Goal: Task Accomplishment & Management: Manage account settings

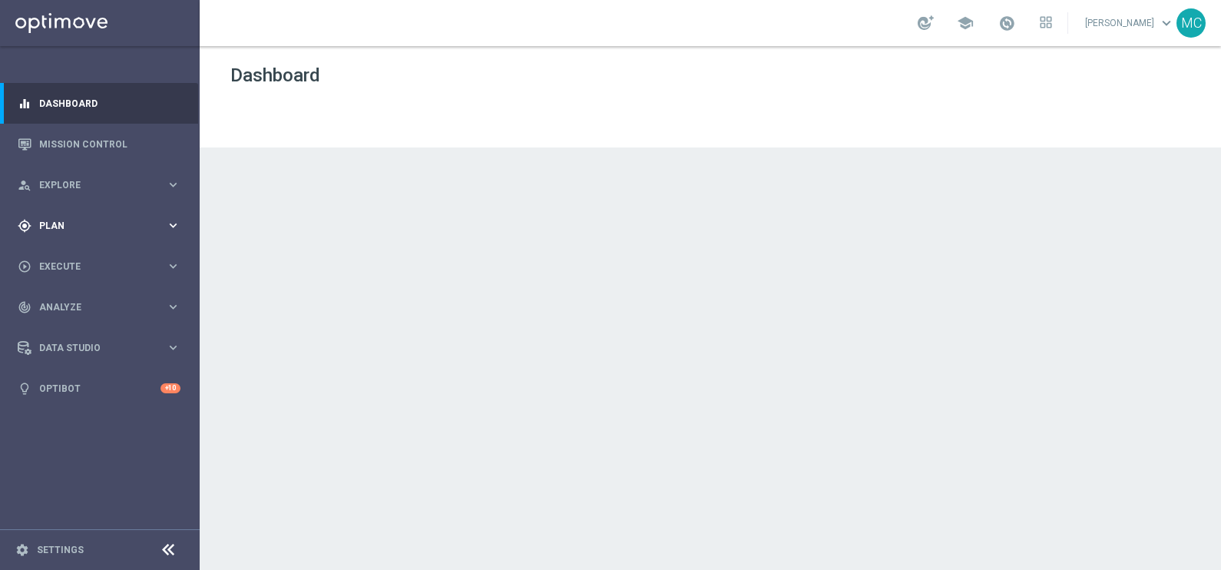
click at [168, 222] on icon "keyboard_arrow_right" at bounding box center [173, 225] width 15 height 15
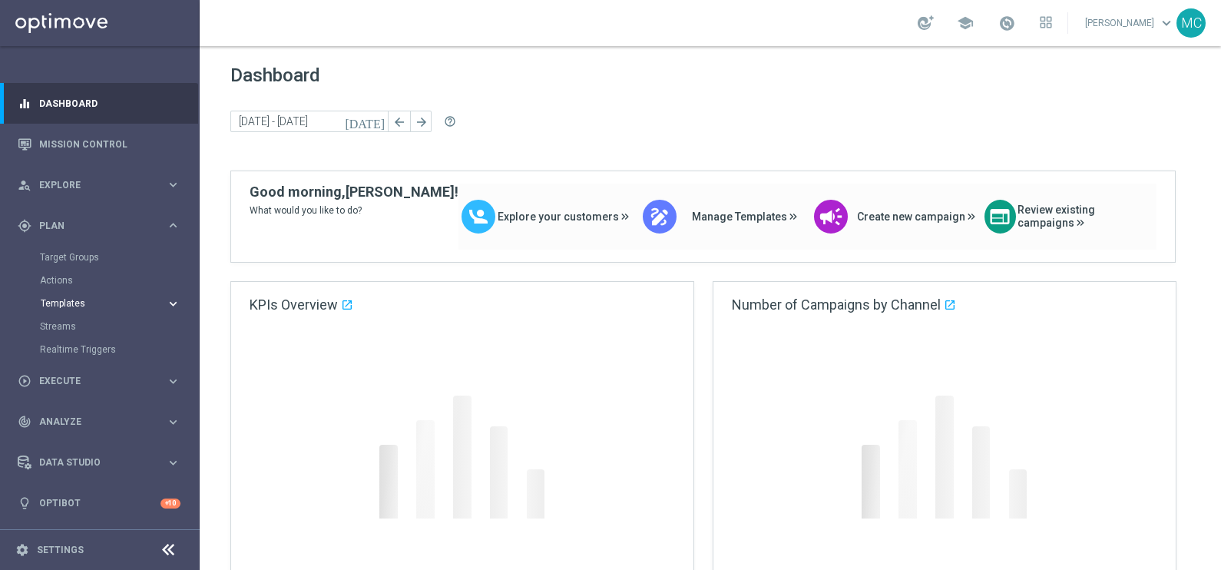
click at [173, 300] on icon "keyboard_arrow_right" at bounding box center [173, 304] width 15 height 15
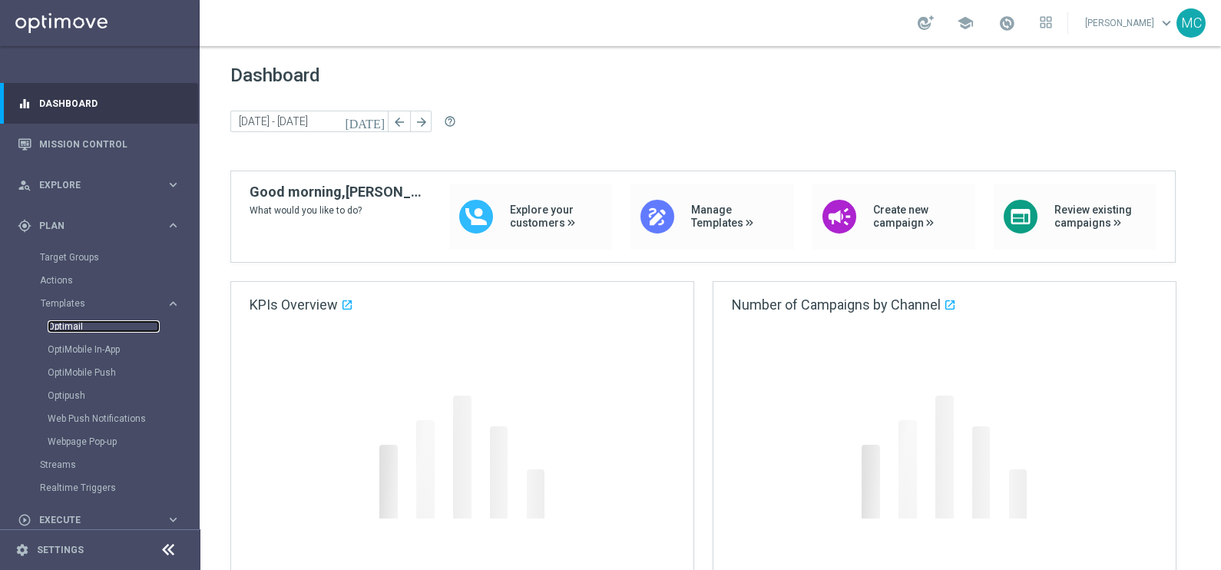
click at [58, 323] on link "Optimail" at bounding box center [104, 326] width 112 height 12
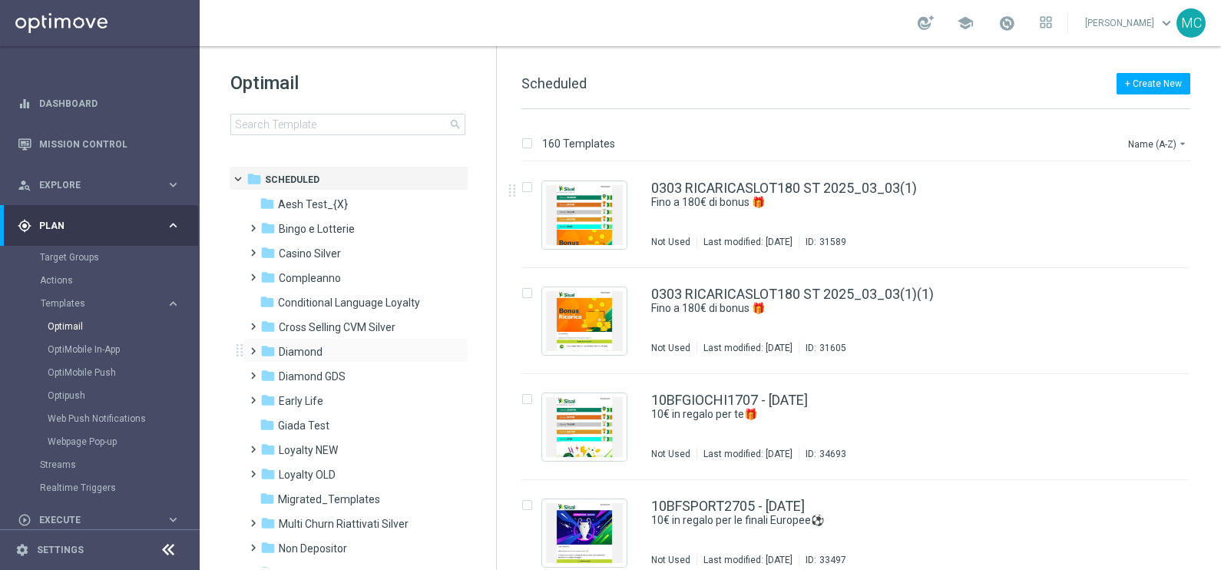
click at [254, 347] on span at bounding box center [250, 344] width 7 height 6
click at [269, 396] on span at bounding box center [265, 393] width 7 height 6
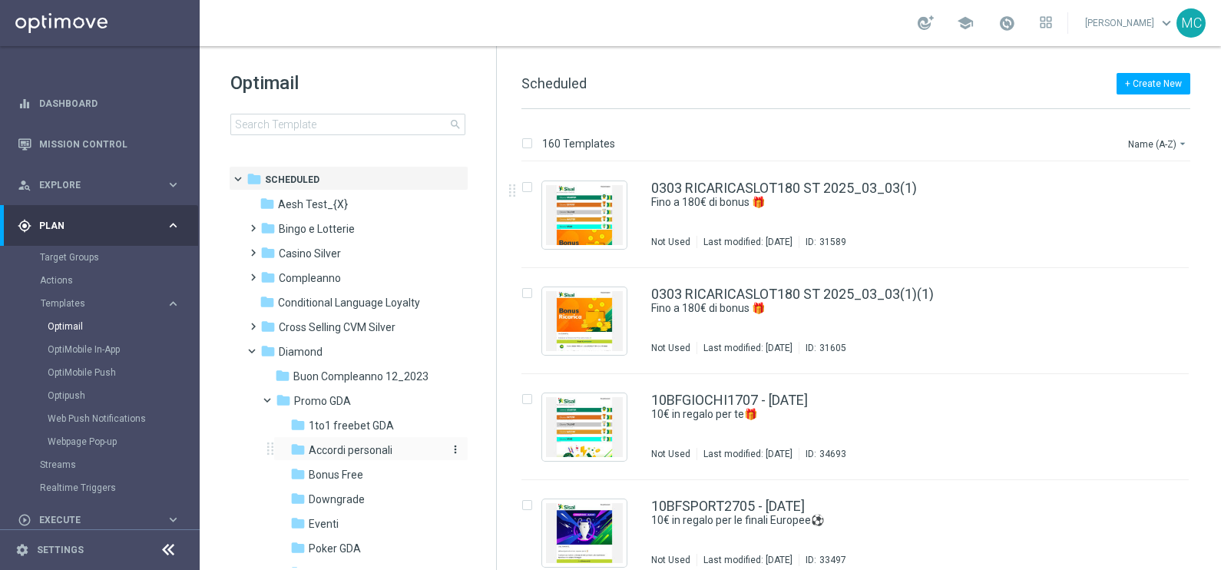
scroll to position [95, 0]
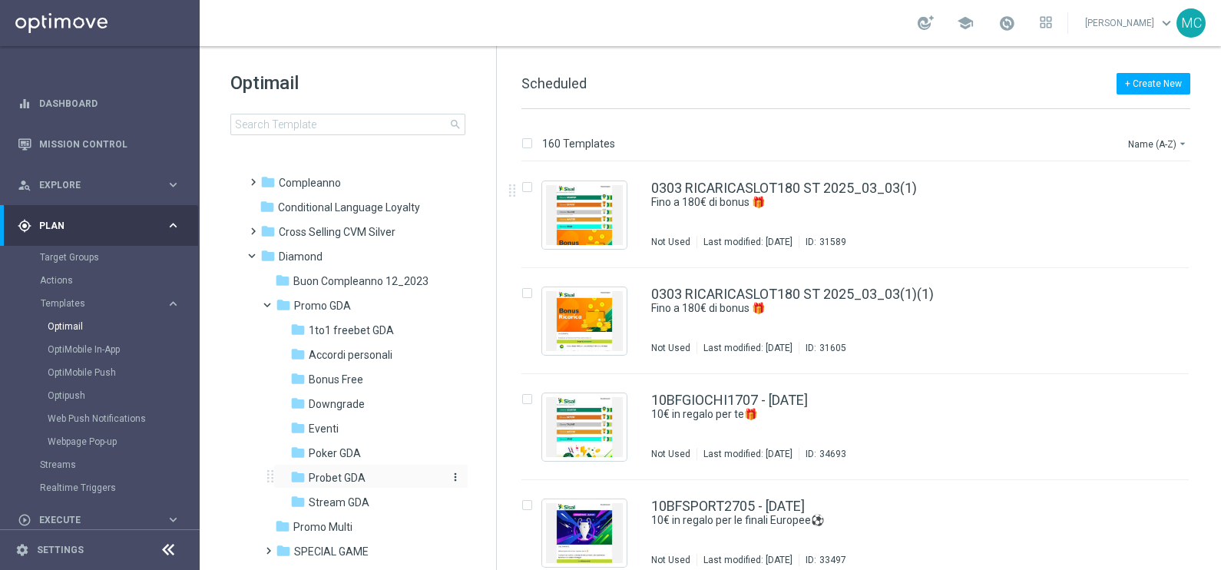
click at [330, 472] on span "Probet GDA" at bounding box center [337, 478] width 57 height 14
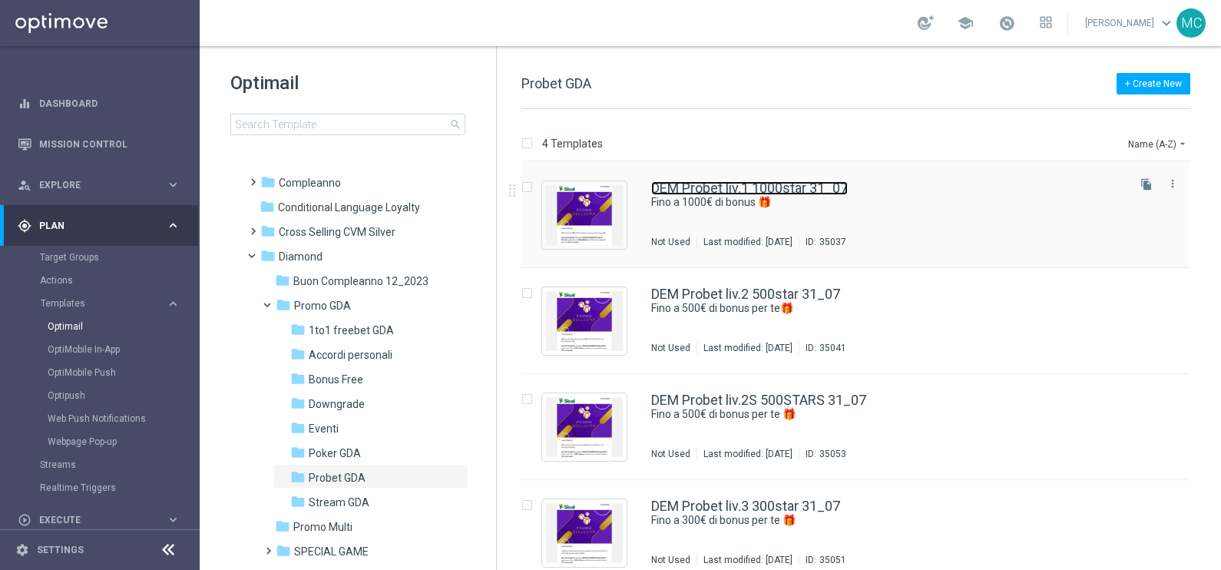
click at [734, 187] on link "DEM Probet liv.1 1000star 31_07" at bounding box center [749, 188] width 197 height 14
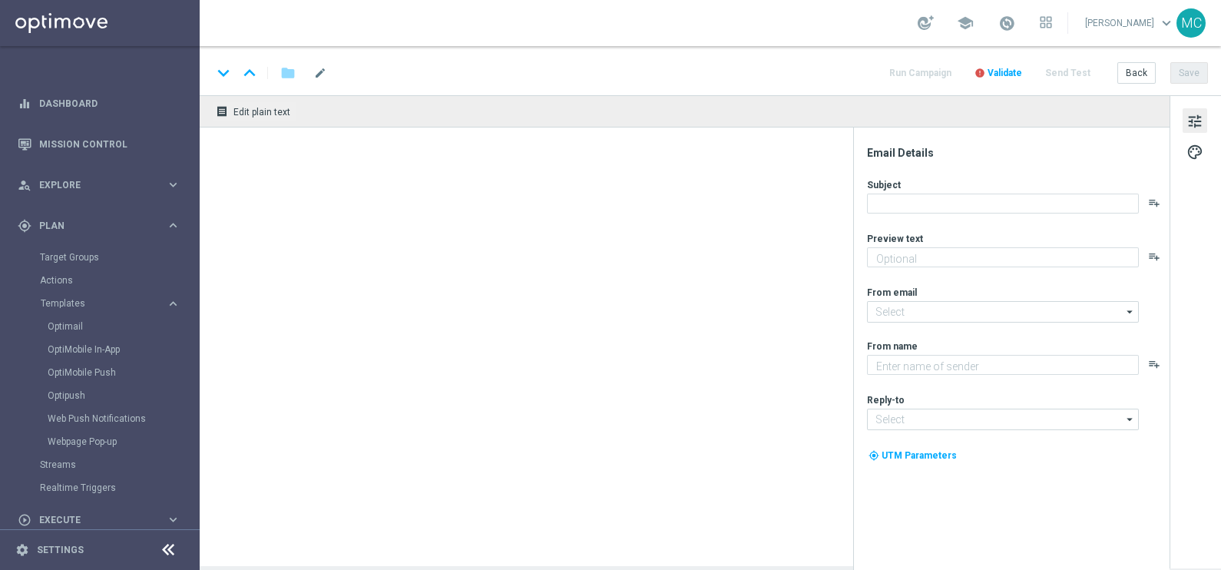
type textarea "Super promo per te"
type input "[EMAIL_ADDRESS][DOMAIN_NAME]"
type textarea "Sisal"
type input "[EMAIL_ADDRESS][DOMAIN_NAME]"
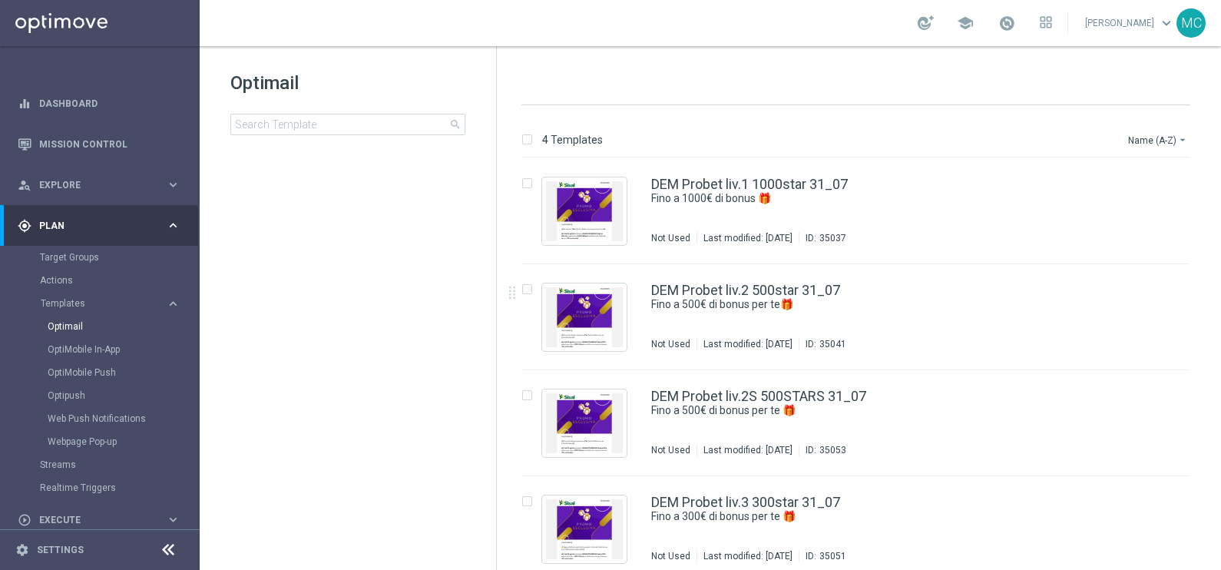
click at [711, 287] on div "insert_drive_file DEM Probet liv.1 1000star 31_07 Fino a 1000€ di bonus 🎁 Not U…" at bounding box center [862, 370] width 712 height 424
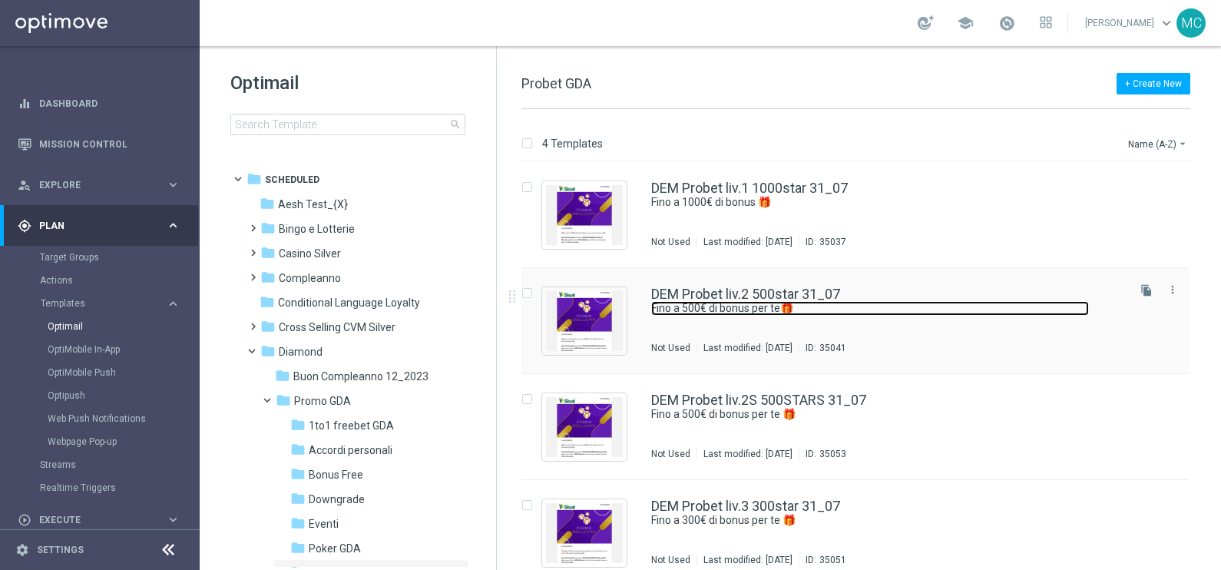
click at [711, 304] on link "Fino a 500€ di bonus per te🎁" at bounding box center [870, 308] width 438 height 15
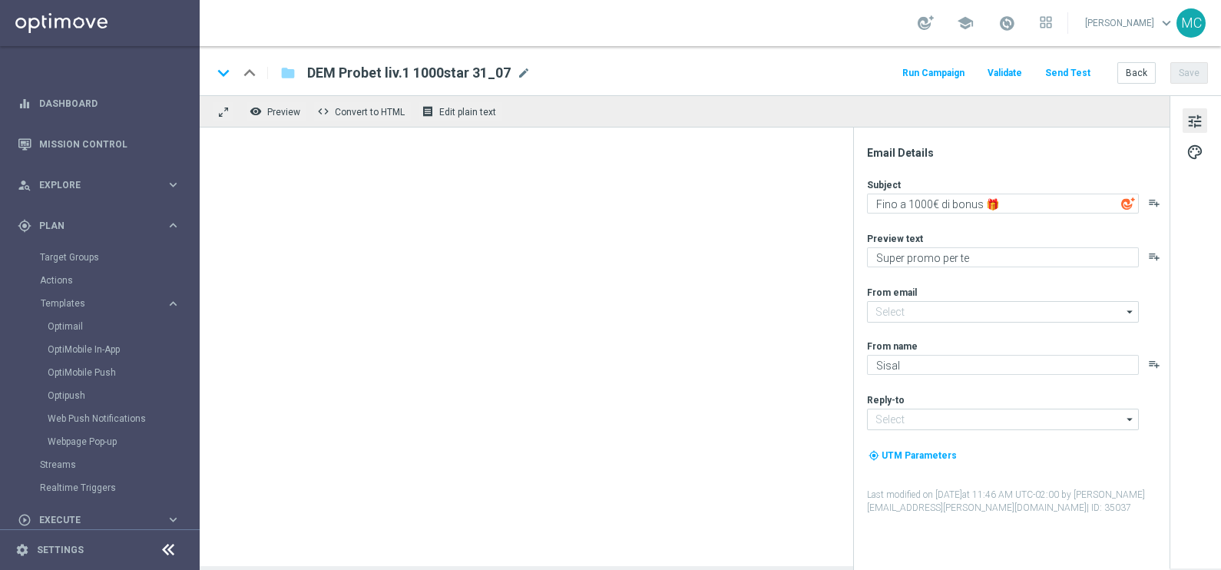
type input "[EMAIL_ADDRESS][DOMAIN_NAME]"
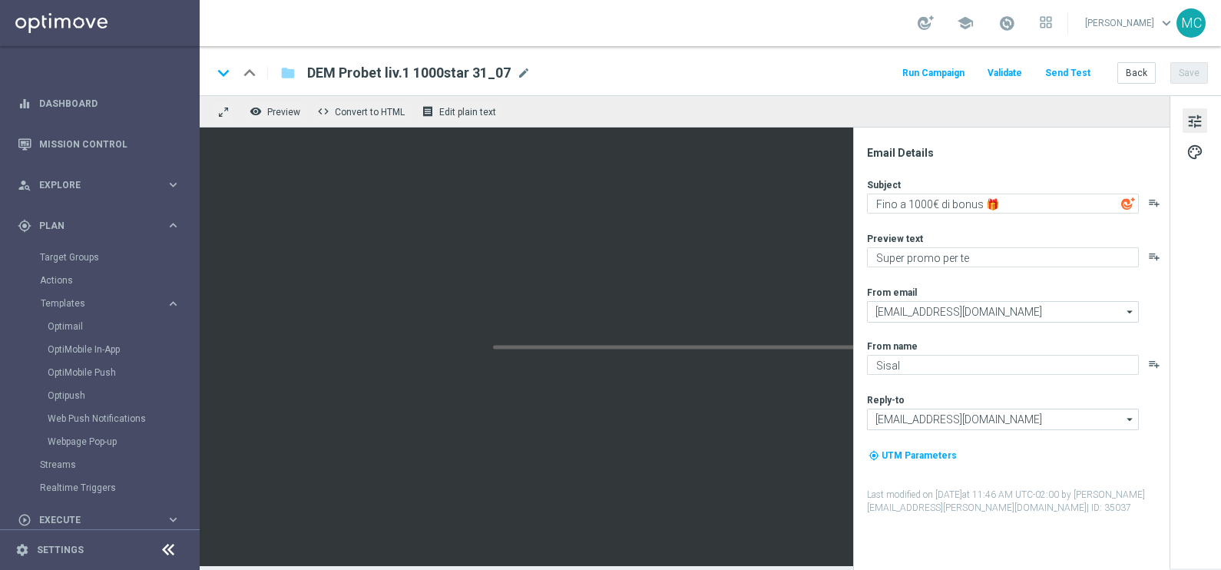
type textarea "Fino a 500€ di bonus per te🎁"
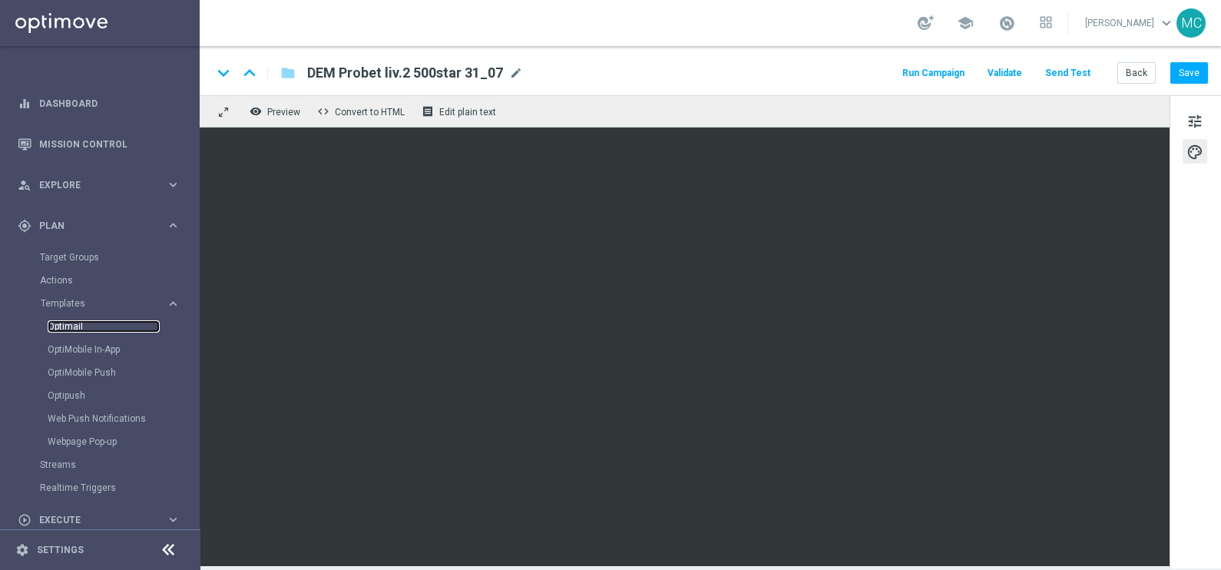
click at [79, 328] on link "Optimail" at bounding box center [104, 326] width 112 height 12
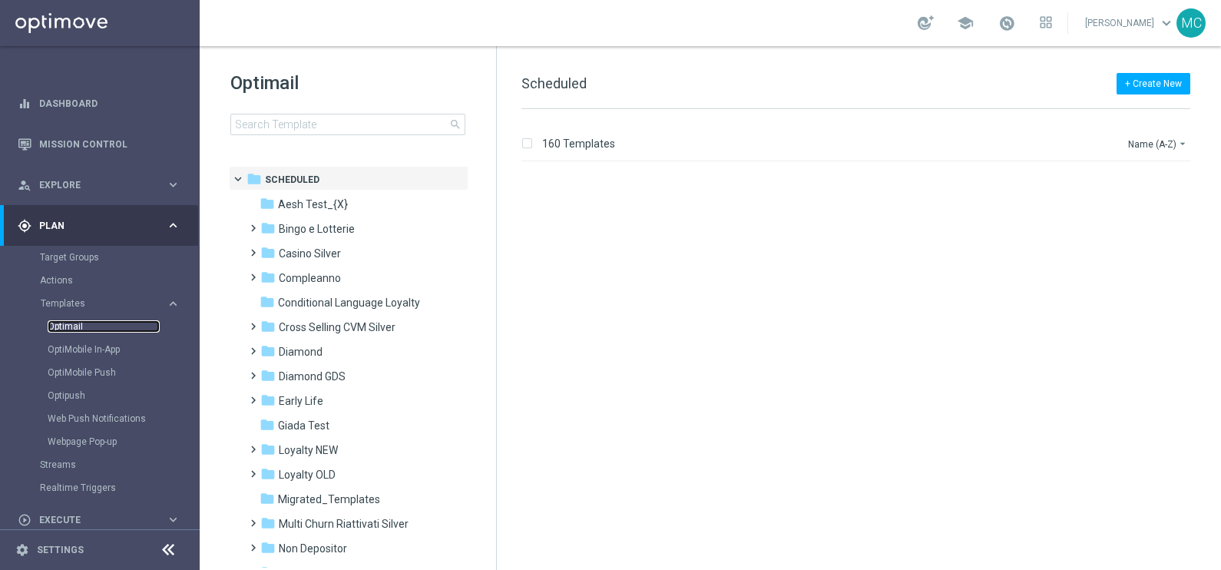
scroll to position [576, 0]
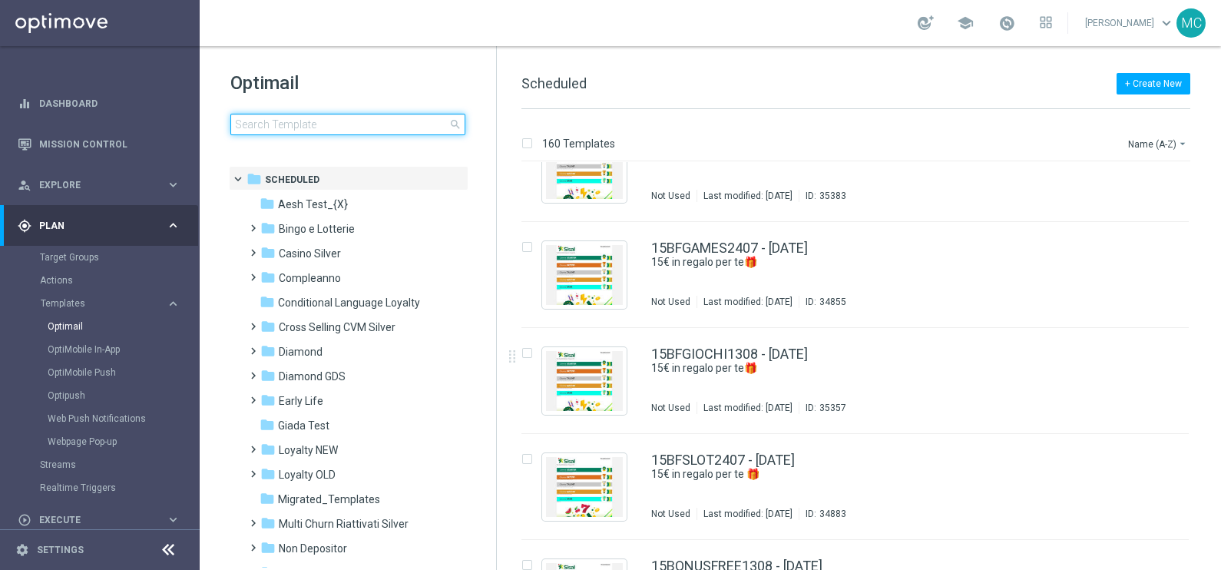
click at [297, 126] on input at bounding box center [347, 125] width 235 height 22
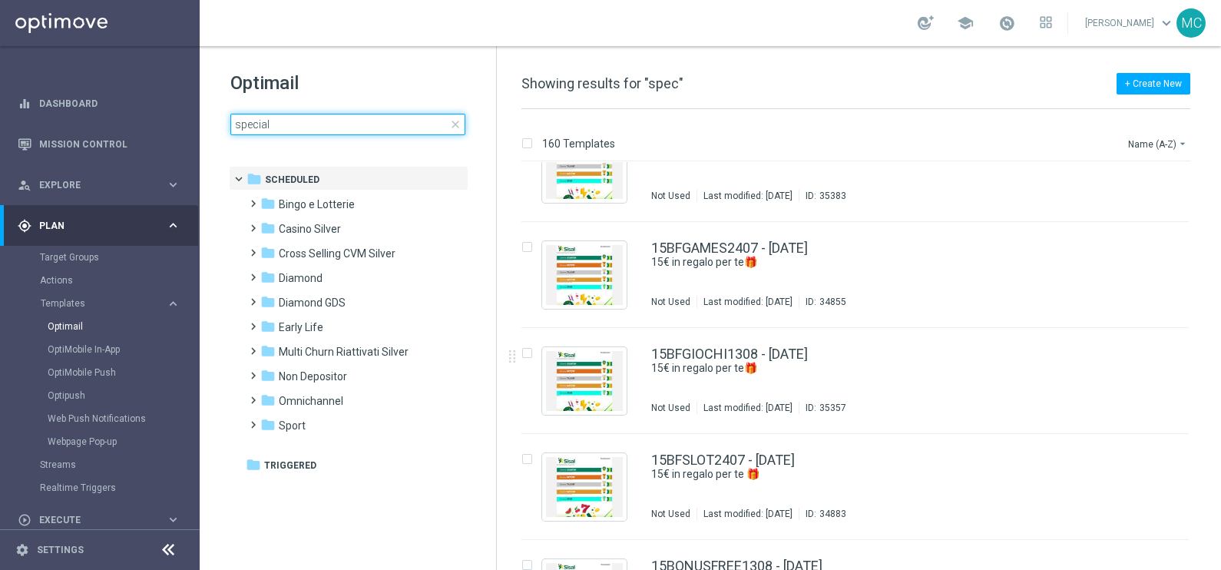
type input "speciale"
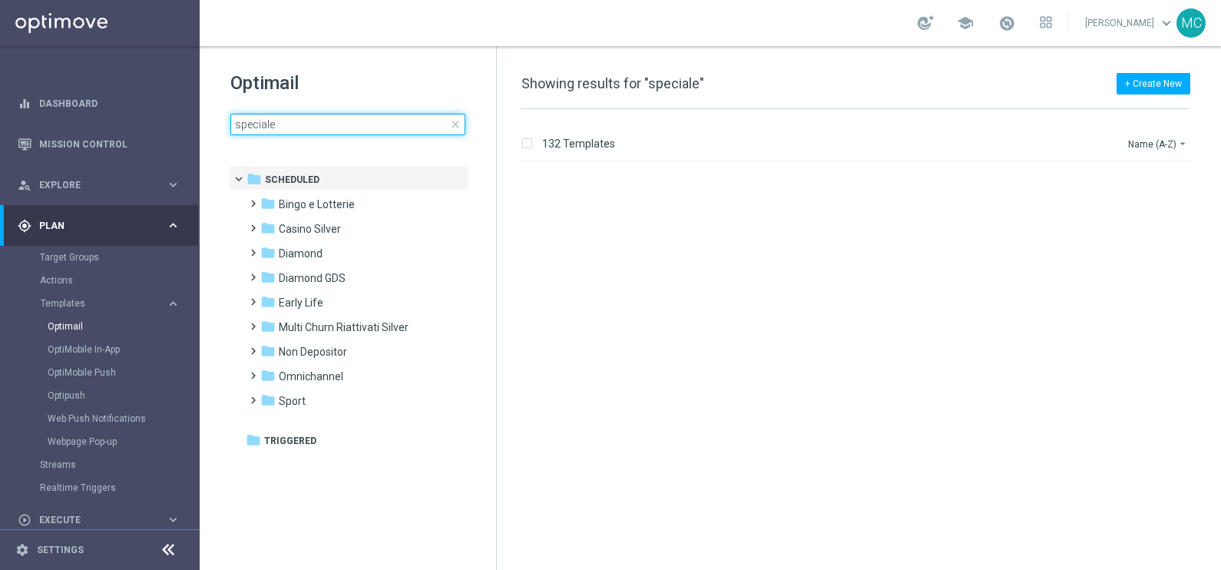
scroll to position [576, 0]
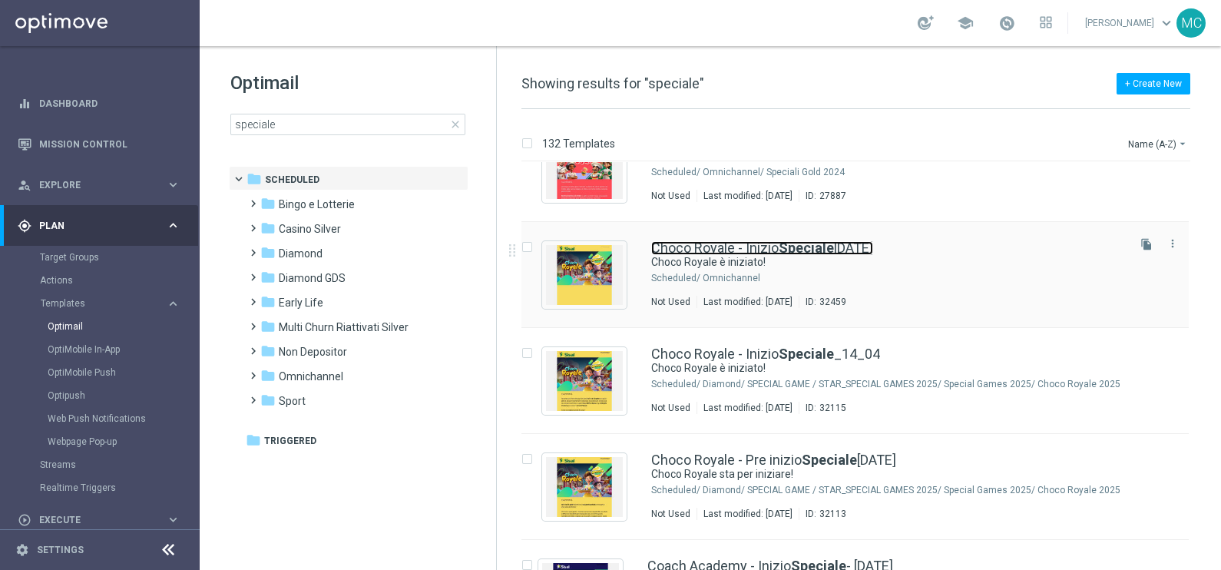
click at [761, 245] on link "Choco Royale - Inizio Speciale 14.04.2025" at bounding box center [762, 248] width 222 height 14
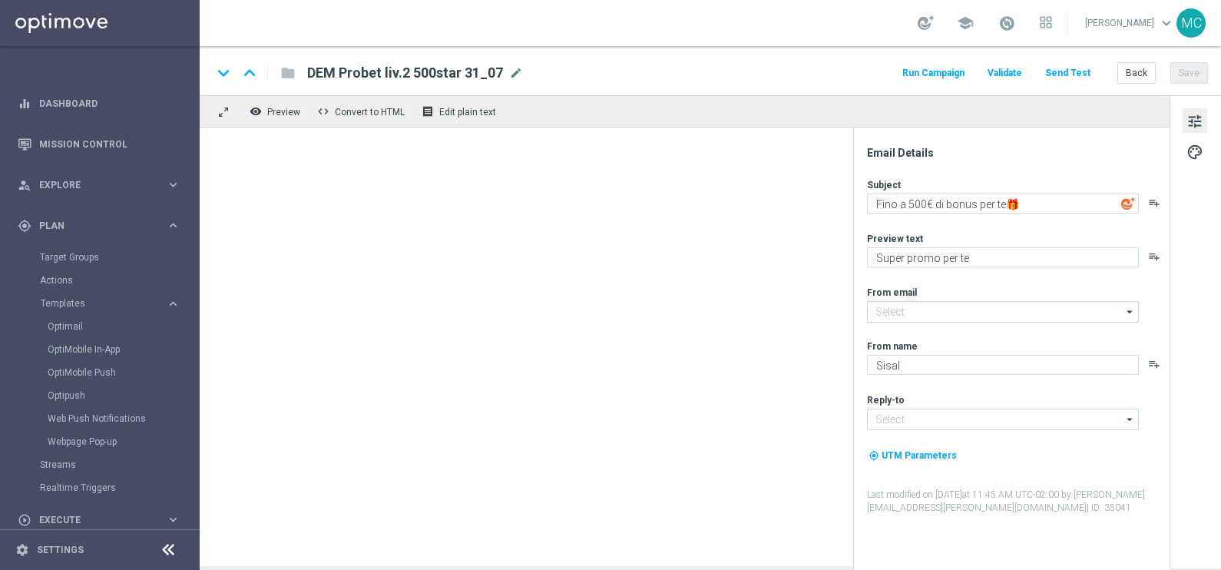
type input "[EMAIL_ADDRESS][DOMAIN_NAME]"
type textarea "Choco Royale è iniziato!"
type textarea "Scopri tutti i segreti del mondo del cioccolato"
type input "[EMAIL_ADDRESS][DOMAIN_NAME]"
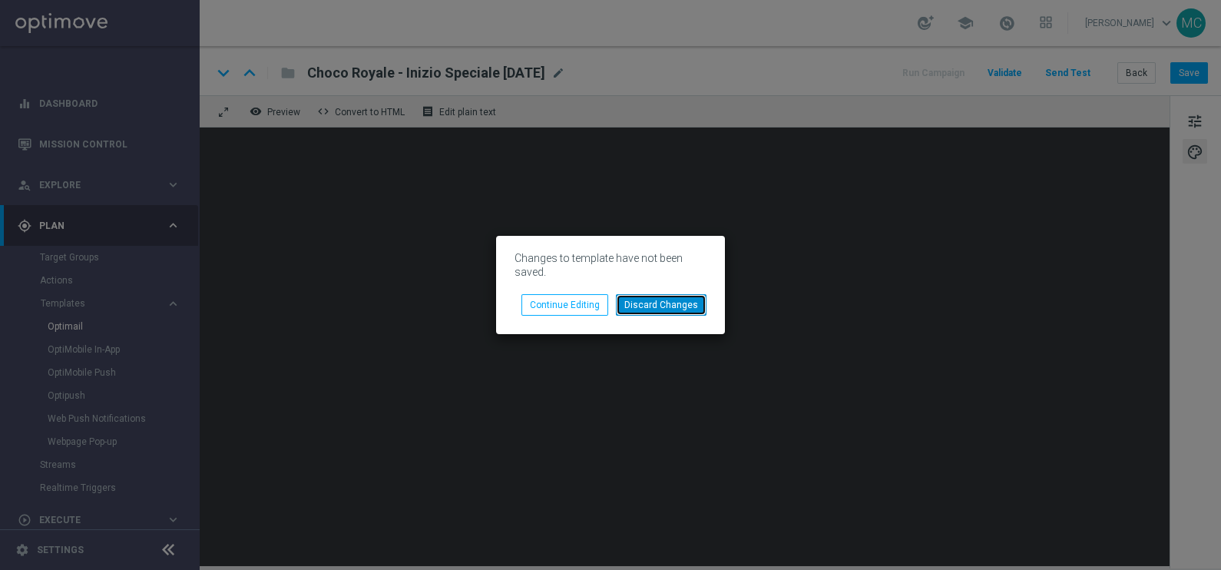
click at [677, 307] on button "Discard Changes" at bounding box center [661, 305] width 91 height 22
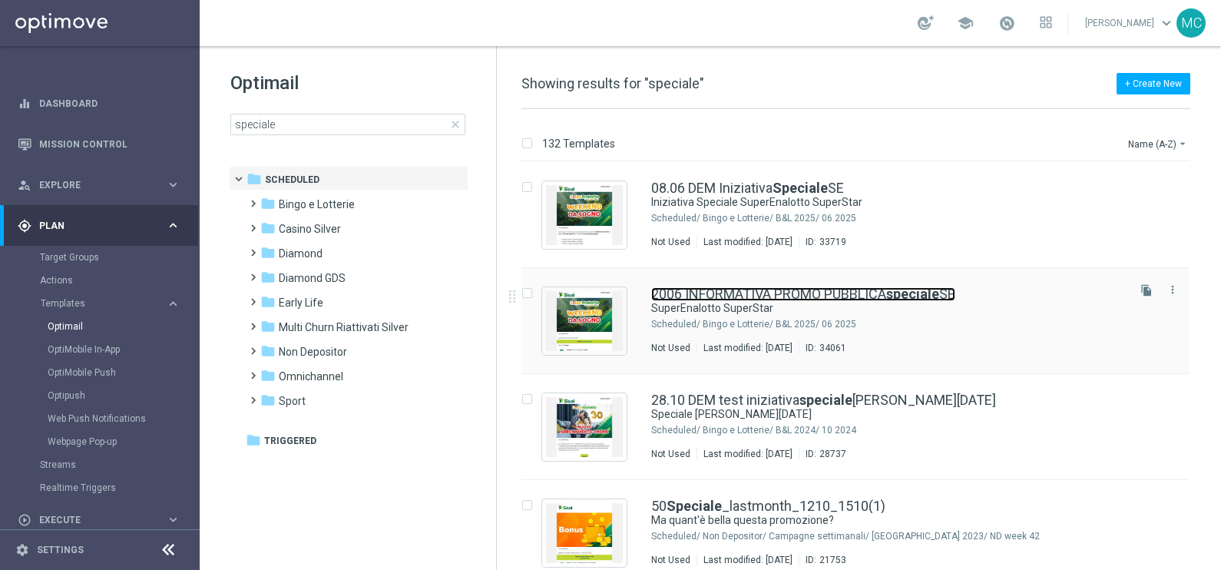
click at [718, 290] on link "2006 INFORMATIVA PROMO PUBBLICA speciale SE" at bounding box center [803, 294] width 304 height 14
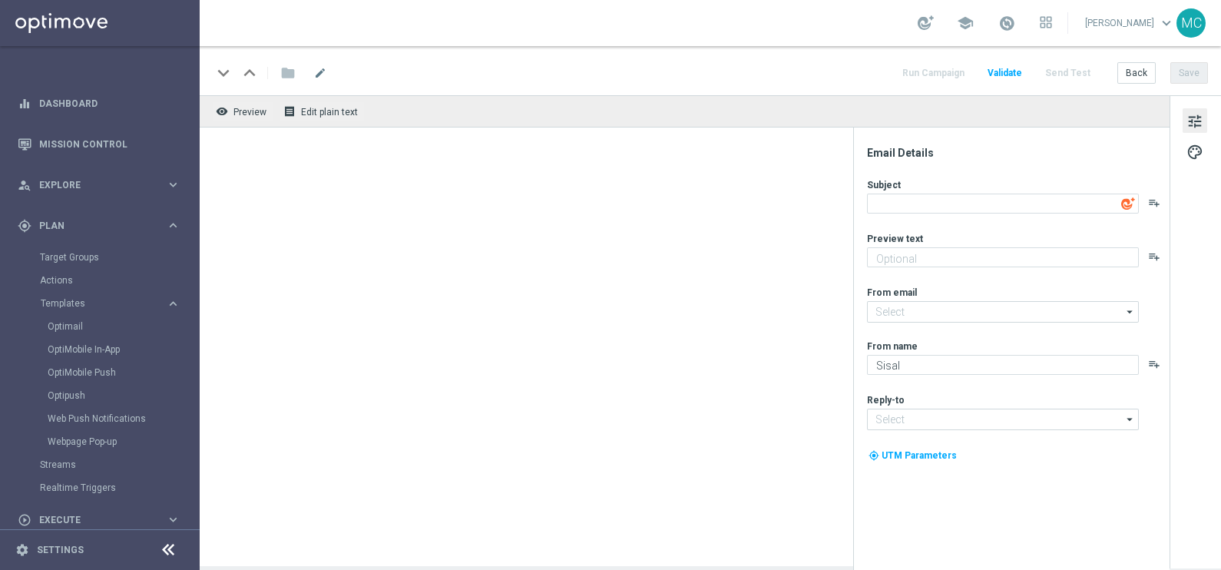
type input "[EMAIL_ADDRESS][DOMAIN_NAME]"
type textarea "SuperEnalotto SuperStar"
type textarea "Fino a 5€ di bonus"
type input "[EMAIL_ADDRESS][DOMAIN_NAME]"
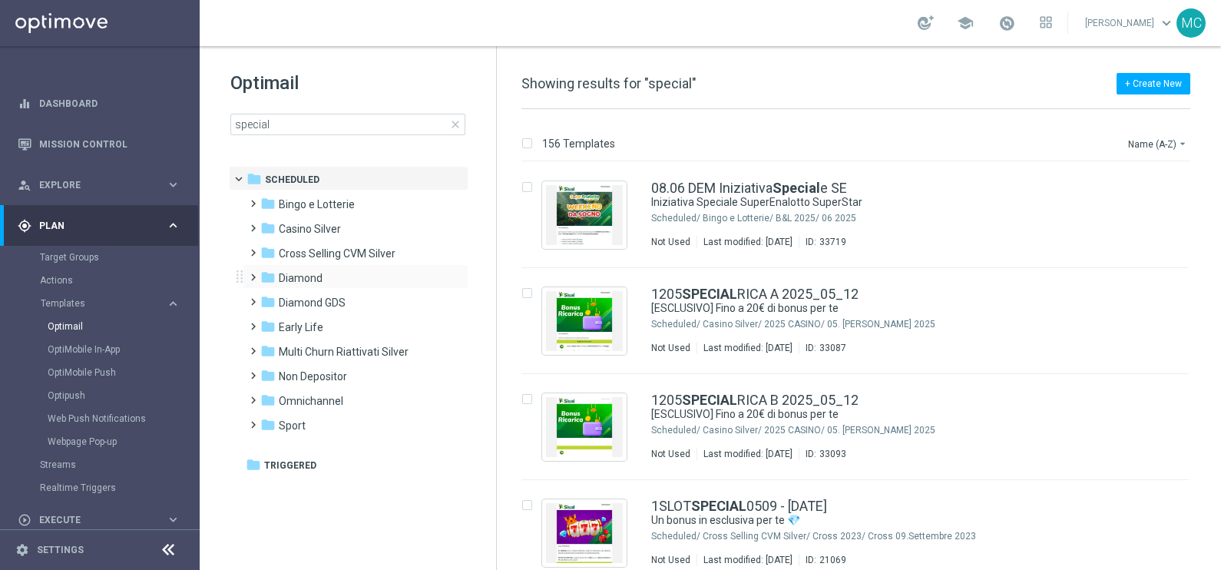
click at [254, 273] on span at bounding box center [250, 270] width 7 height 6
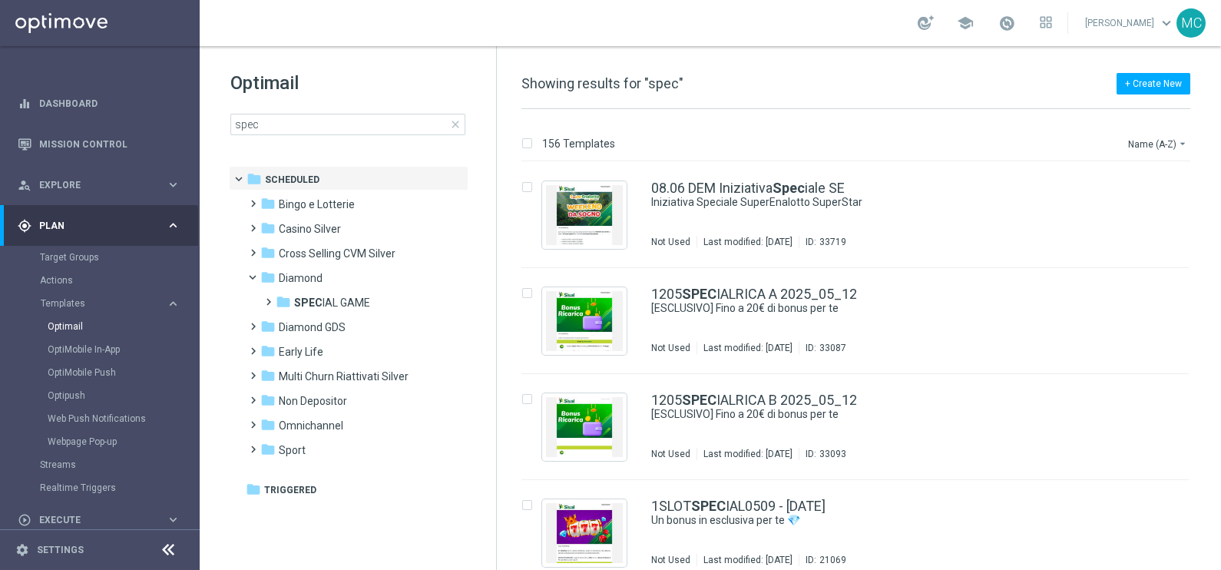
type input "spe"
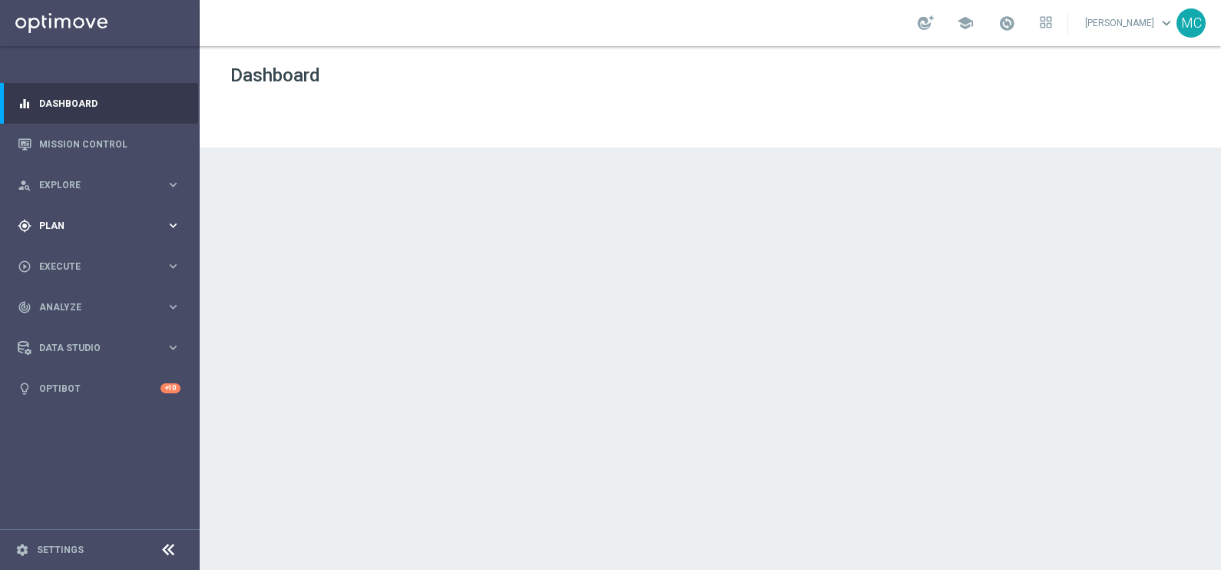
click at [167, 227] on icon "keyboard_arrow_right" at bounding box center [173, 225] width 15 height 15
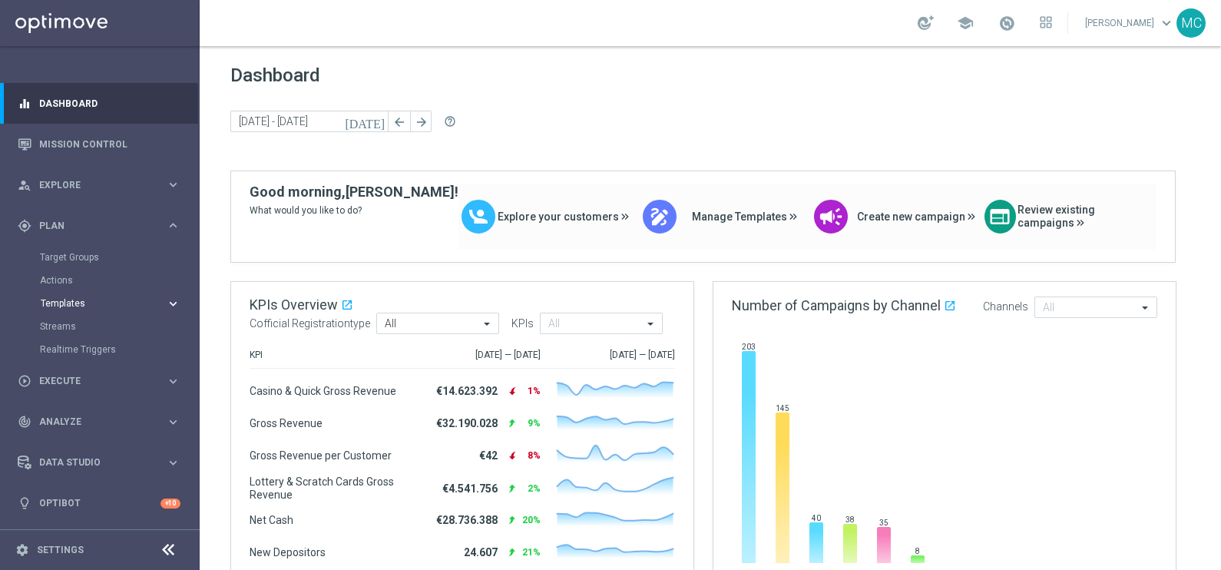
click at [173, 300] on icon "keyboard_arrow_right" at bounding box center [173, 304] width 15 height 15
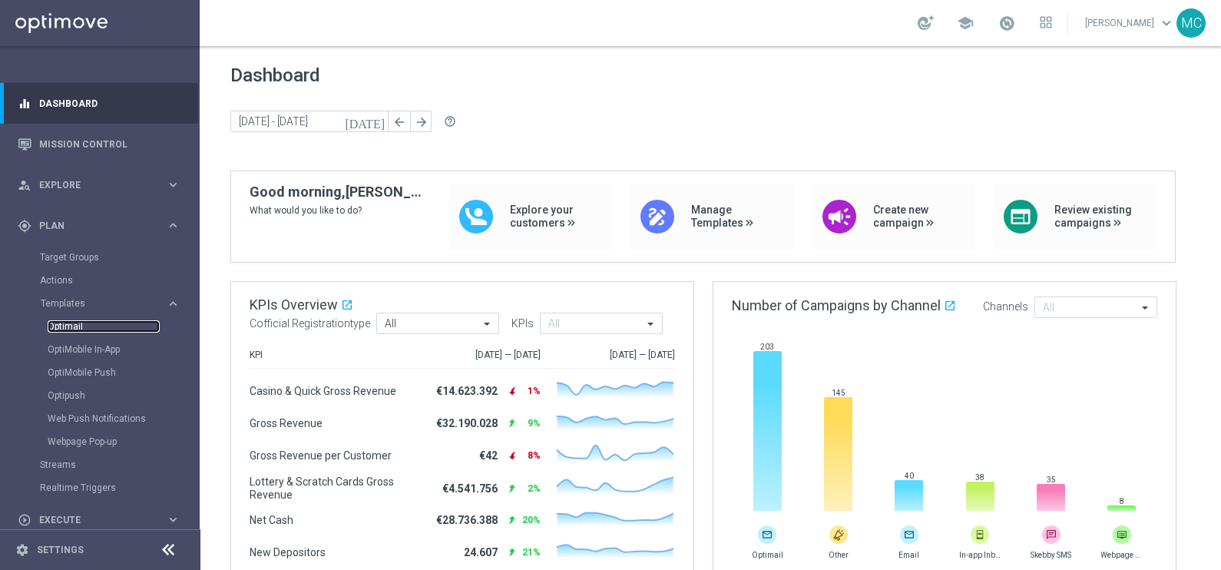
click at [77, 323] on link "Optimail" at bounding box center [104, 326] width 112 height 12
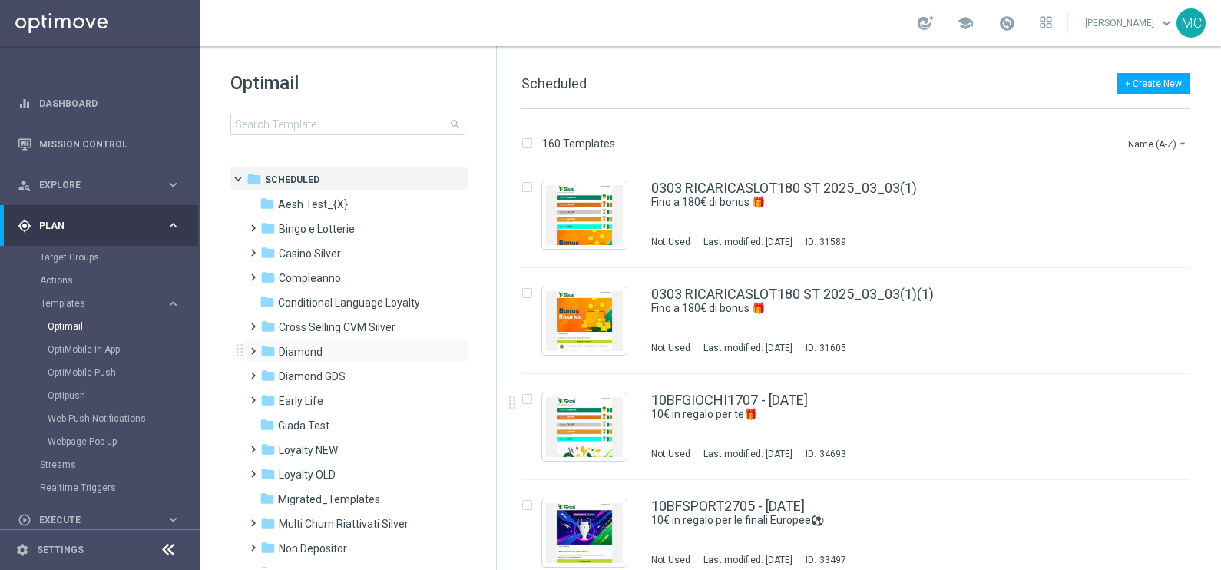
click at [247, 347] on span at bounding box center [250, 344] width 7 height 6
click at [262, 396] on span at bounding box center [265, 393] width 7 height 6
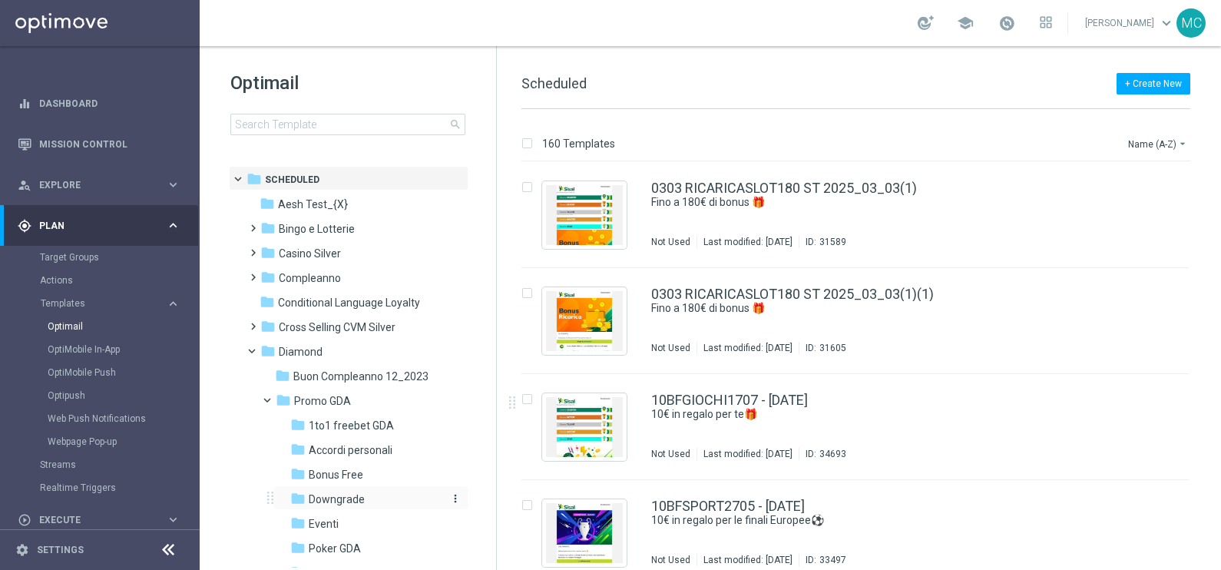
scroll to position [95, 0]
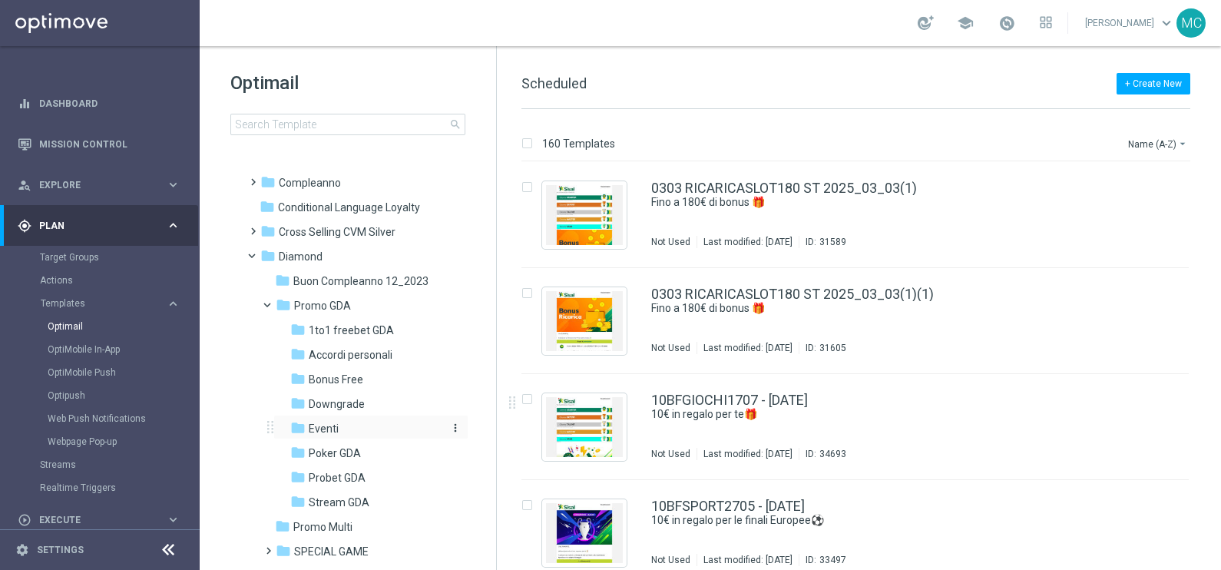
click at [327, 420] on div "folder Eventi" at bounding box center [365, 429] width 151 height 18
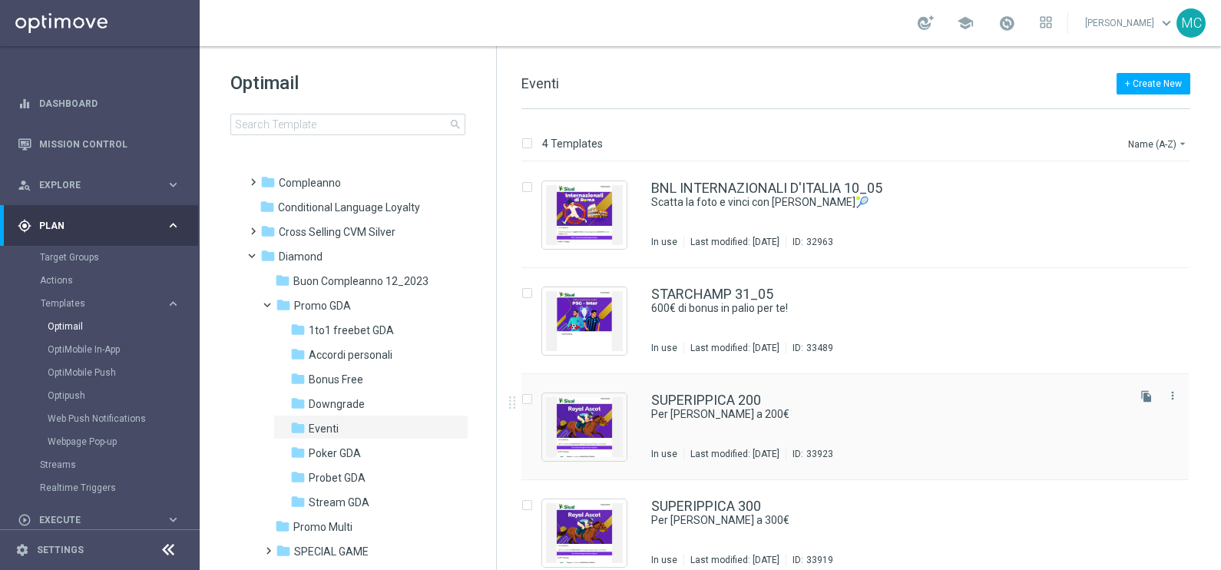
scroll to position [15, 0]
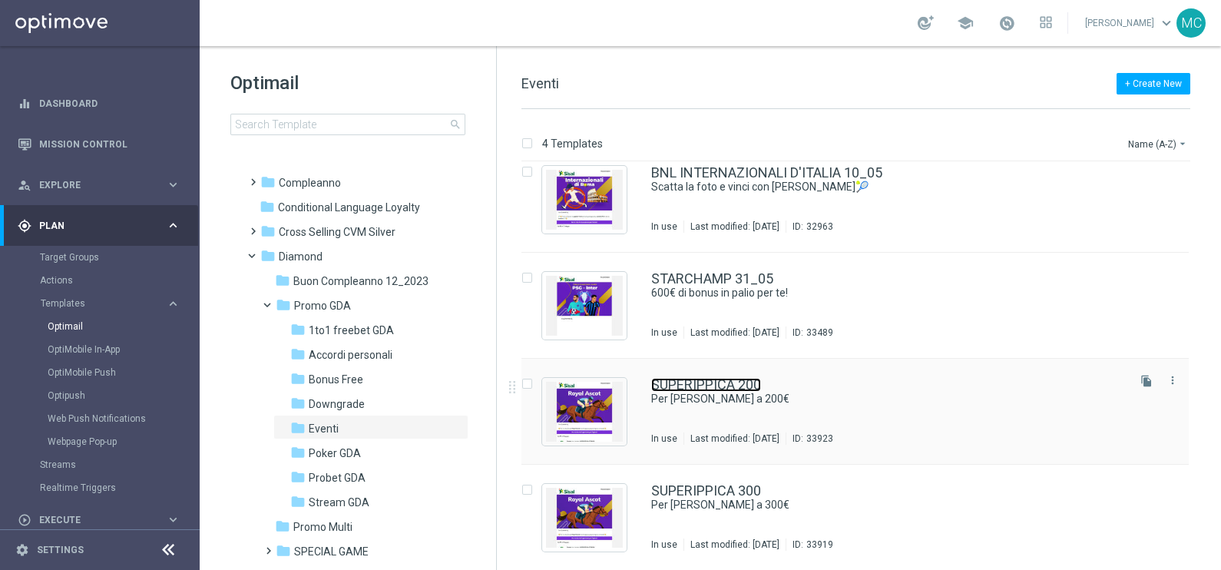
click at [721, 387] on link "SUPERIPPICA 200" at bounding box center [706, 385] width 110 height 14
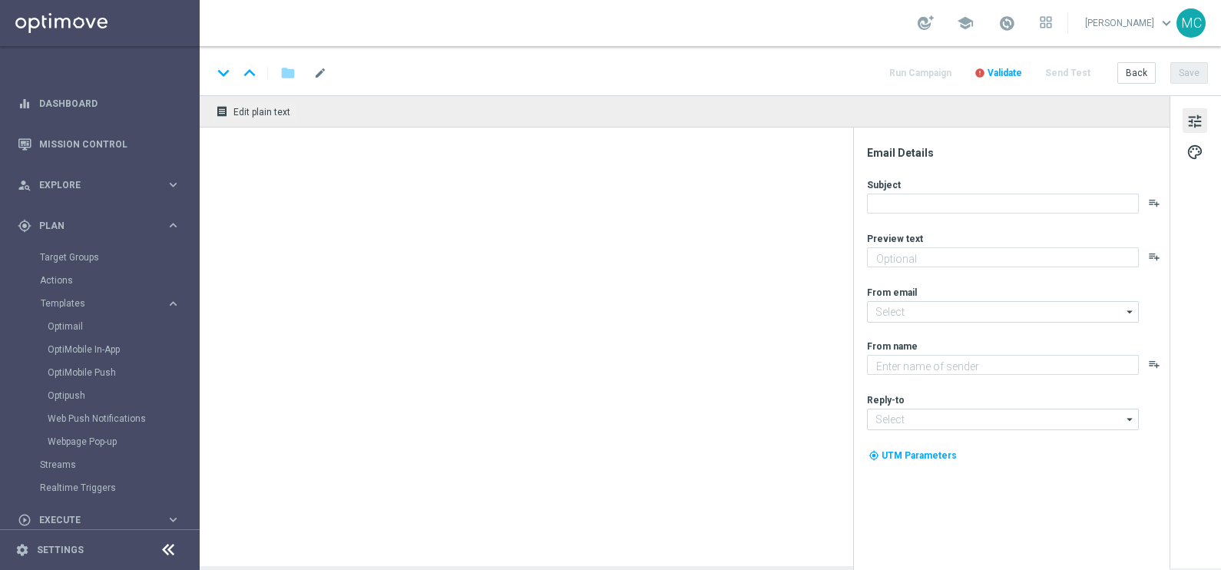
type textarea "Royal Ascot 2025"
type textarea "Sisal"
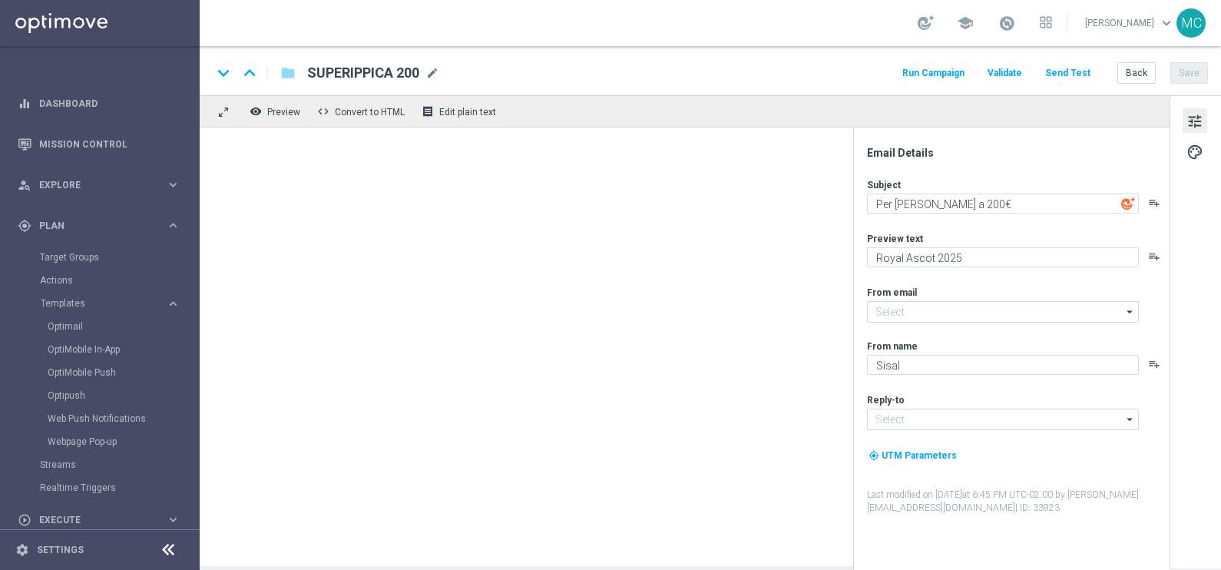
type input "[EMAIL_ADDRESS][DOMAIN_NAME]"
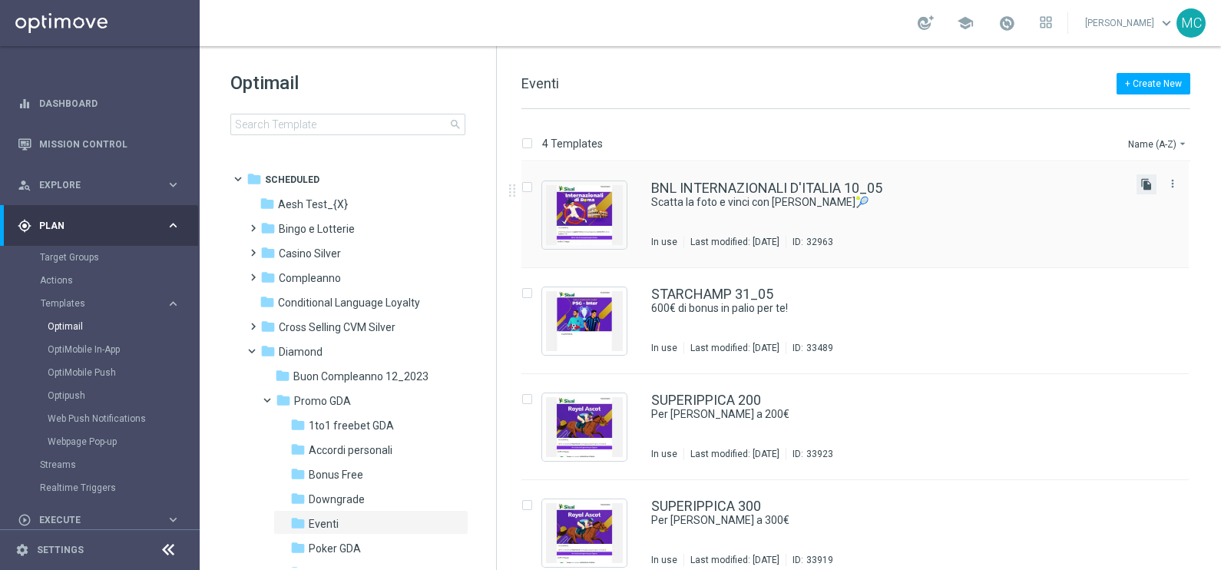
click at [1142, 181] on icon "file_copy" at bounding box center [1147, 184] width 12 height 12
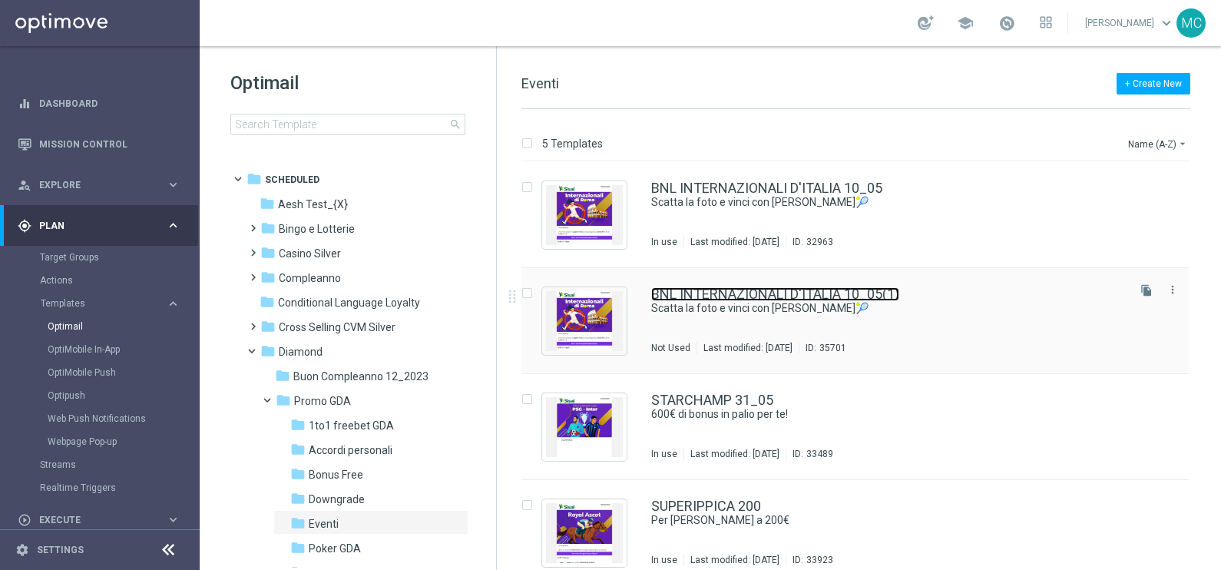
click at [857, 292] on link "BNL INTERNAZIONALI D'ITALIA 10_05(1)" at bounding box center [775, 294] width 248 height 14
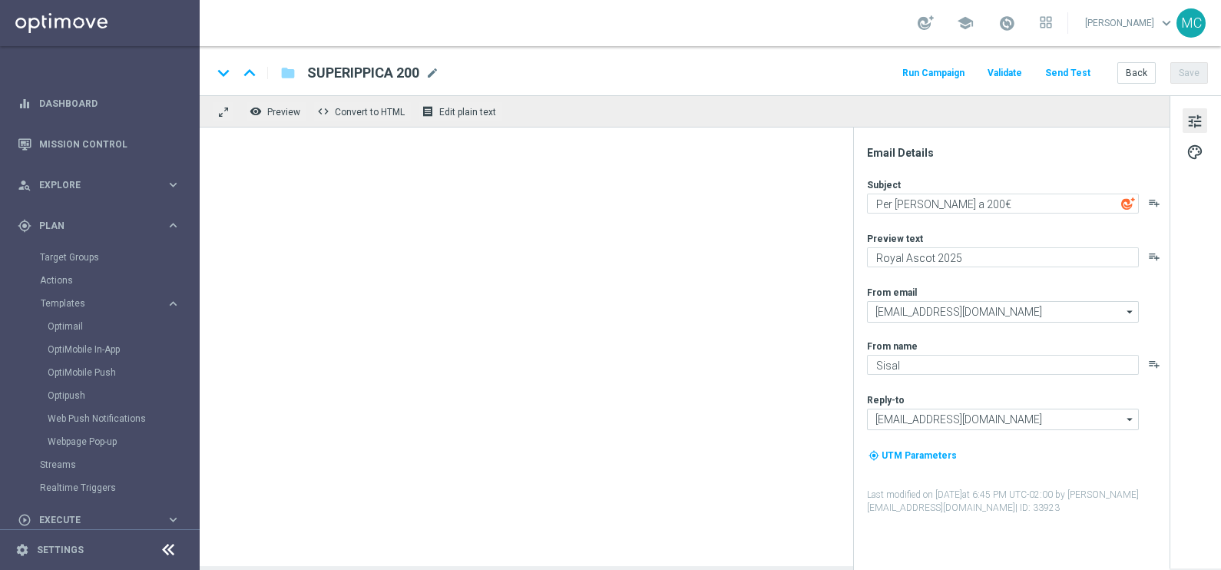
type textarea "Scatta la foto e vinci con [PERSON_NAME]🎾"
type textarea "BNL Internazionali d'Italia"
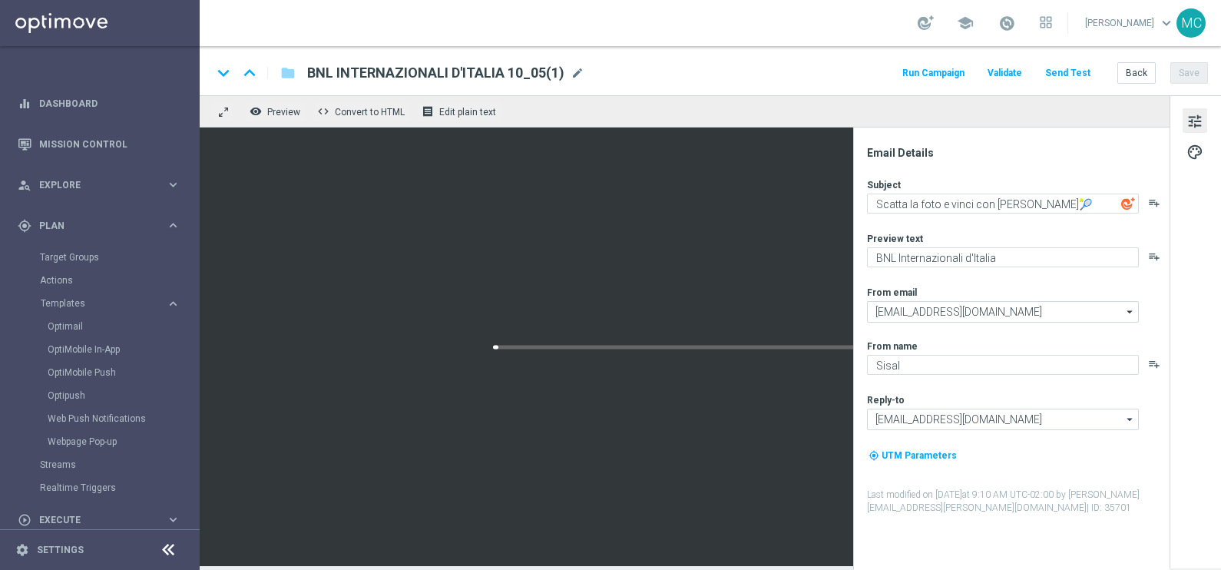
click at [568, 67] on div "BNL INTERNAZIONALI D'ITALIA 10_05(1) mode_edit" at bounding box center [445, 73] width 277 height 20
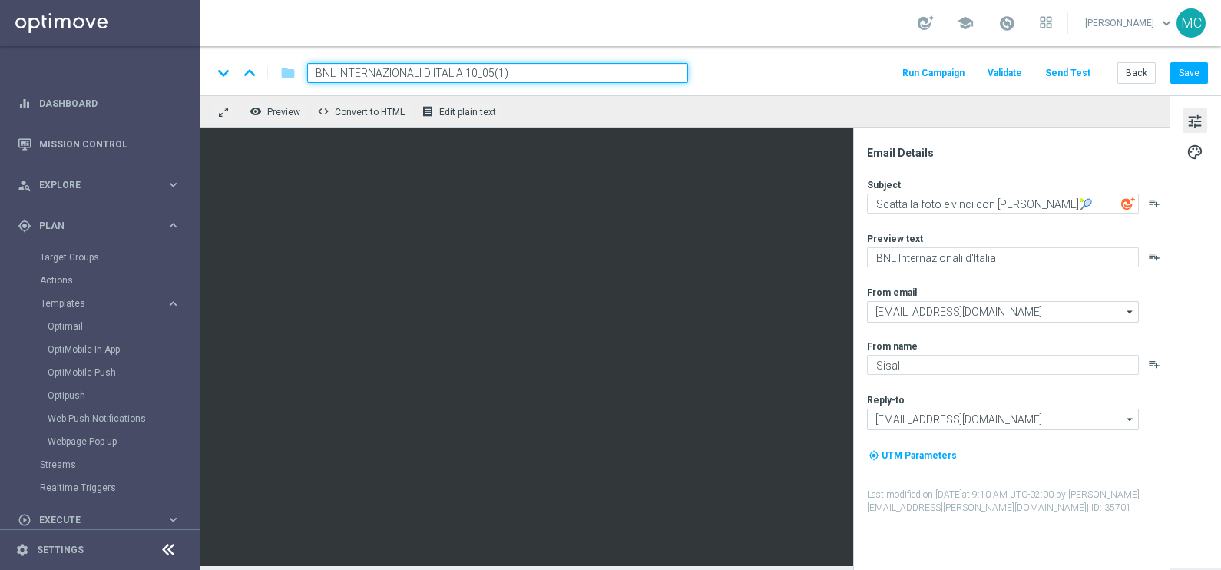
drag, startPoint x: 465, startPoint y: 70, endPoint x: 313, endPoint y: 73, distance: 151.4
click at [313, 73] on input "BNL INTERNAZIONALI D'ITALIA 10_05(1)" at bounding box center [497, 73] width 381 height 20
click at [358, 77] on input "BNL INTERNAZIONALI D'ITALIA 10_05(1)" at bounding box center [497, 73] width 381 height 20
drag, startPoint x: 423, startPoint y: 71, endPoint x: 311, endPoint y: 71, distance: 111.4
click at [311, 71] on input "BNL INTERNAZIONALI D'ITALIA 10_05(1)" at bounding box center [497, 73] width 381 height 20
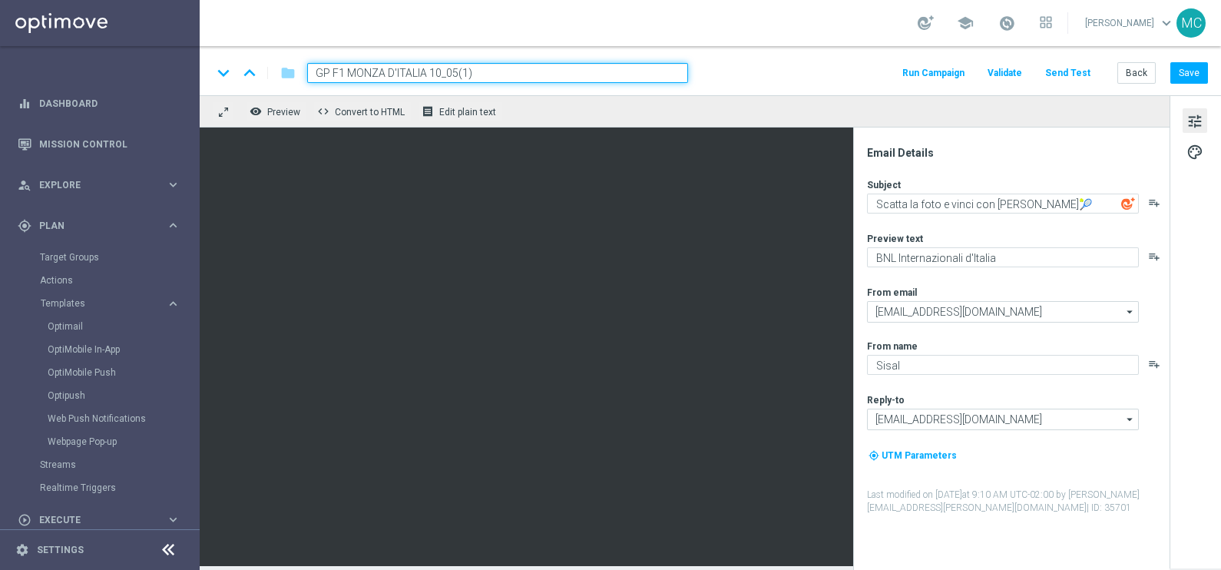
drag, startPoint x: 428, startPoint y: 68, endPoint x: 384, endPoint y: 70, distance: 43.8
click at [384, 70] on input "GP F1 MONZA D'ITALIA 10_05(1)" at bounding box center [497, 73] width 381 height 20
drag, startPoint x: 426, startPoint y: 70, endPoint x: 411, endPoint y: 68, distance: 15.4
click at [411, 68] on input "GP F1 MONZA 07_05(1)" at bounding box center [497, 73] width 381 height 20
click at [473, 73] on input "GP F1 MONZA 07_08)" at bounding box center [497, 73] width 381 height 20
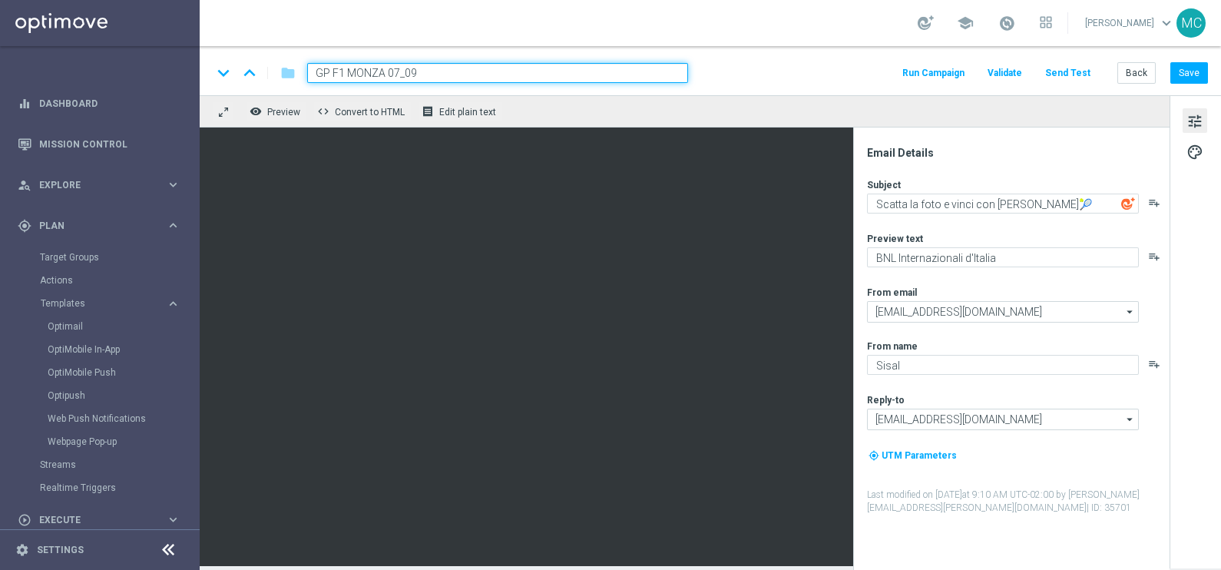
type input "GP F1 MONZA 07_09"
click at [754, 87] on div "keyboard_arrow_down keyboard_arrow_up folder GP F1 MONZA 07_09 Run Campaign Val…" at bounding box center [711, 70] width 1022 height 49
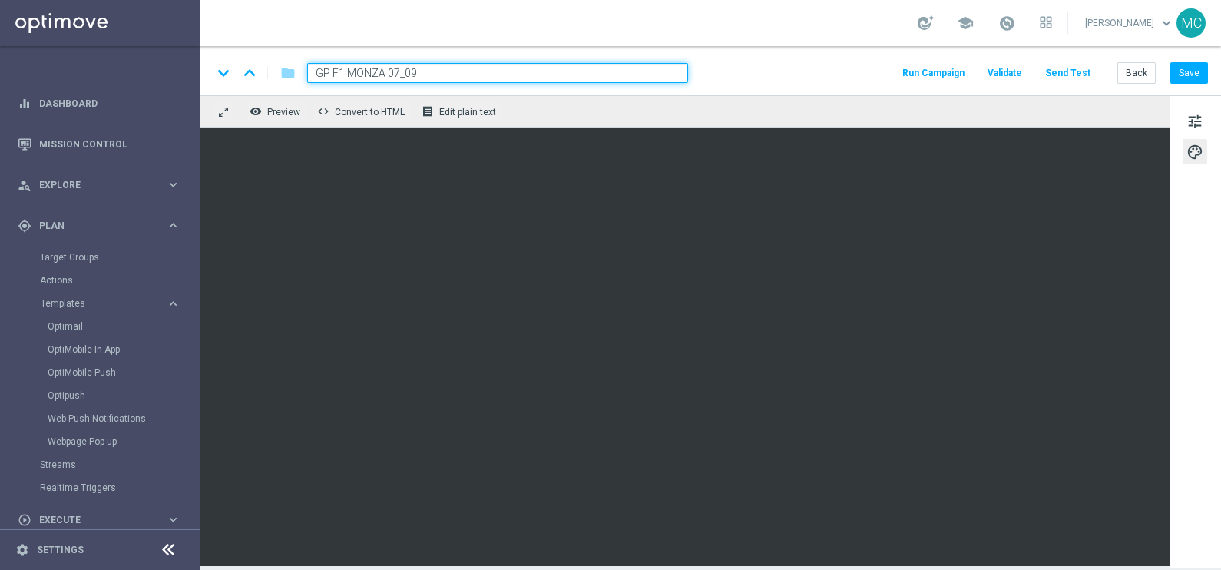
click at [777, 61] on div "keyboard_arrow_down keyboard_arrow_up folder GP F1 MONZA 07_09 Run Campaign Val…" at bounding box center [711, 70] width 1022 height 49
click at [786, 77] on div "keyboard_arrow_down keyboard_arrow_up folder GP F1 MONZA 07_09 Run Campaign Val…" at bounding box center [710, 73] width 996 height 20
click at [781, 55] on div "keyboard_arrow_down keyboard_arrow_up folder GP F1 MONZA 07_09 Run Campaign Val…" at bounding box center [711, 70] width 1022 height 49
click at [588, 33] on div "school [PERSON_NAME] keyboard_arrow_down MC" at bounding box center [711, 23] width 1022 height 46
click at [565, 69] on input "GP F1 MONZA 07_09" at bounding box center [497, 73] width 381 height 20
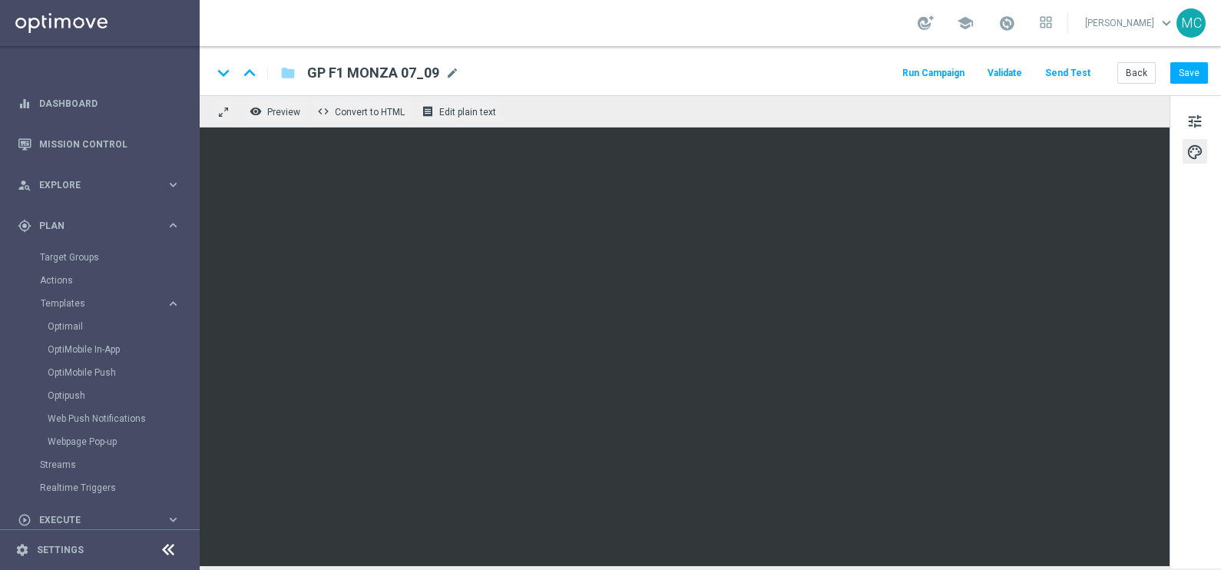
click at [797, 65] on div "keyboard_arrow_down keyboard_arrow_up folder GP F1 MONZA 07_09 GP F1 MONZA 07_0…" at bounding box center [710, 73] width 996 height 20
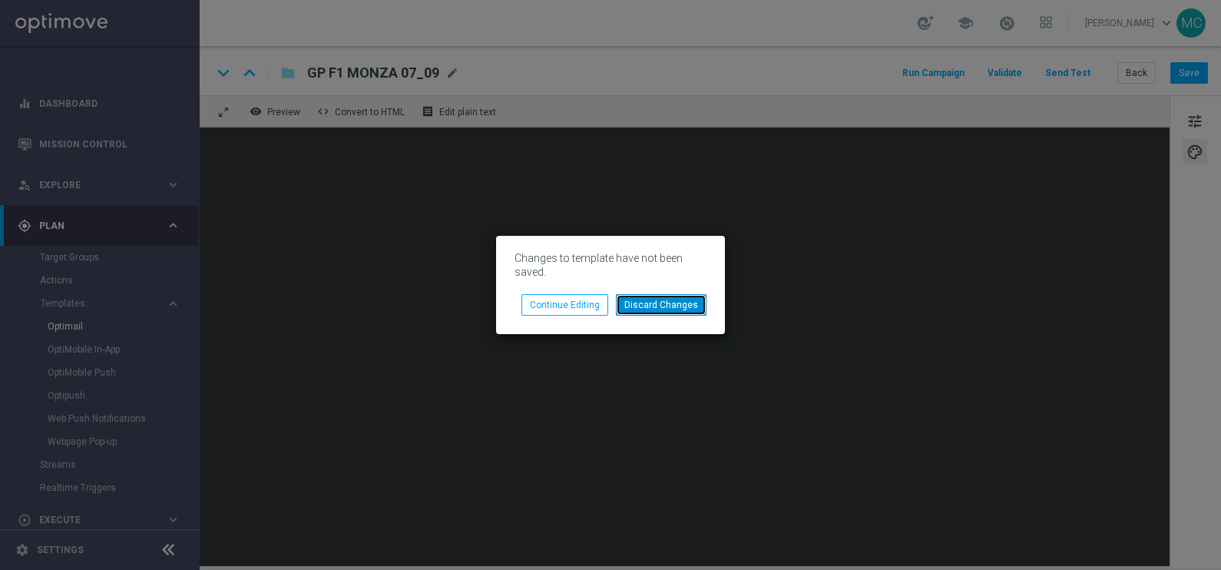
click at [653, 302] on button "Discard Changes" at bounding box center [661, 305] width 91 height 22
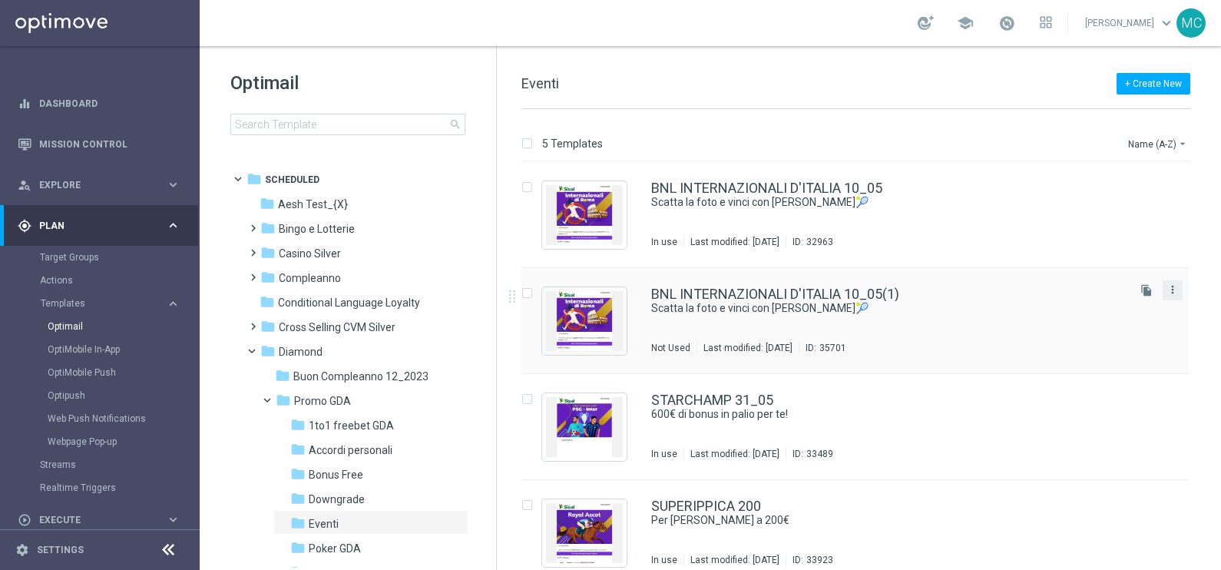
click at [1174, 286] on icon "more_vert" at bounding box center [1173, 289] width 12 height 12
click at [1069, 348] on span "Delete" at bounding box center [1077, 348] width 28 height 11
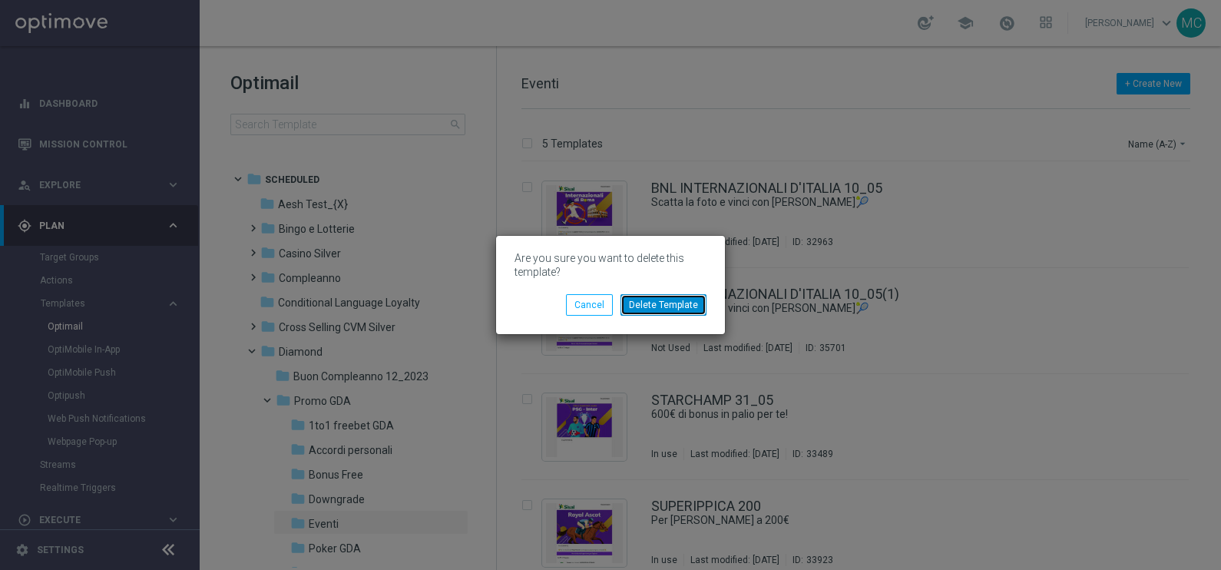
click at [665, 306] on button "Delete Template" at bounding box center [664, 305] width 86 height 22
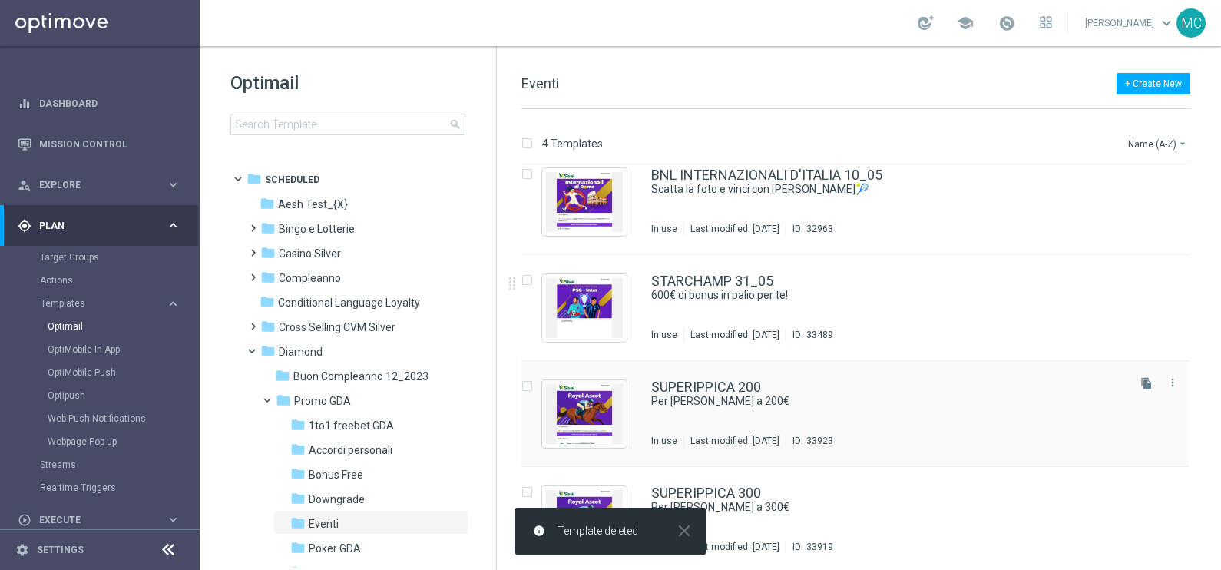
scroll to position [15, 0]
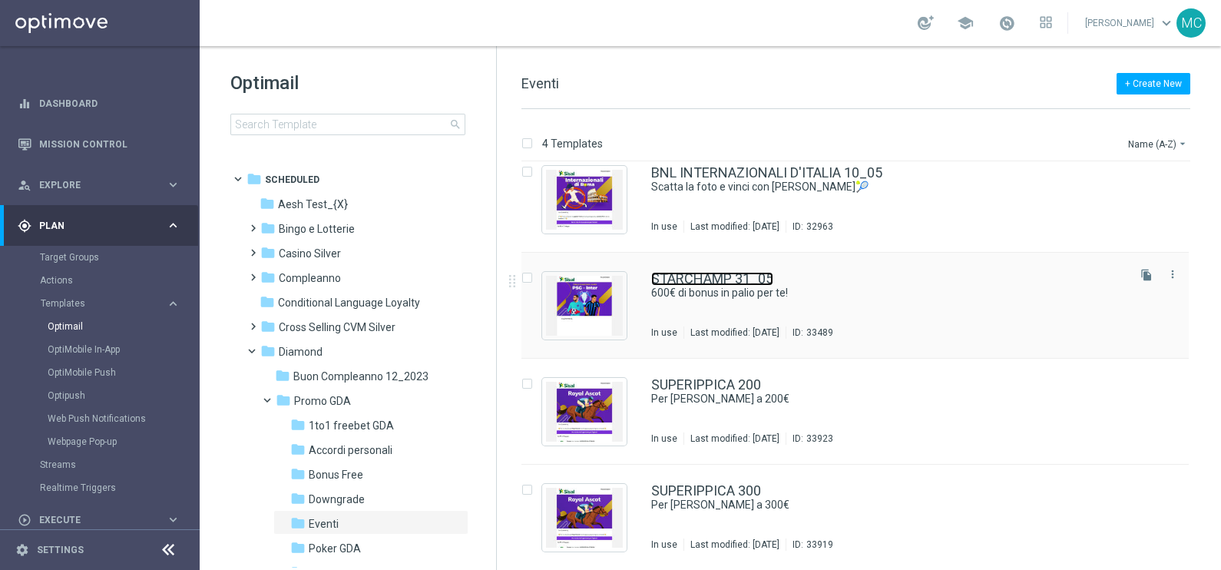
click at [740, 281] on link "STARCHAMP 31_05" at bounding box center [712, 279] width 122 height 14
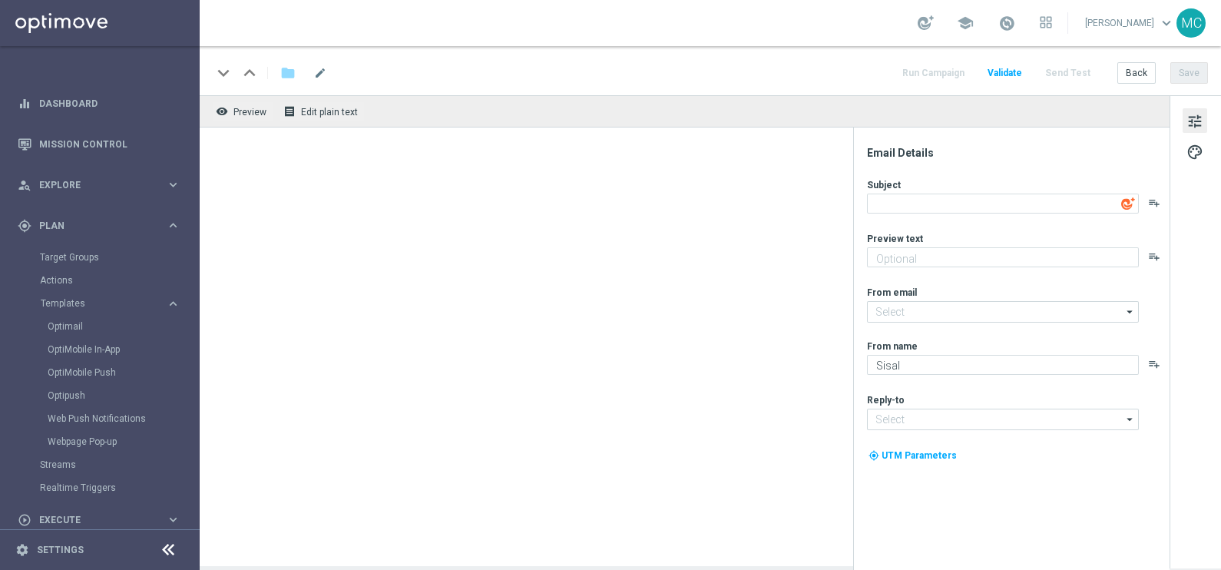
type input "[EMAIL_ADDRESS][DOMAIN_NAME]"
type textarea "600€ di bonus in palio per te!"
type textarea "Superstar Champions"
type input "[EMAIL_ADDRESS][DOMAIN_NAME]"
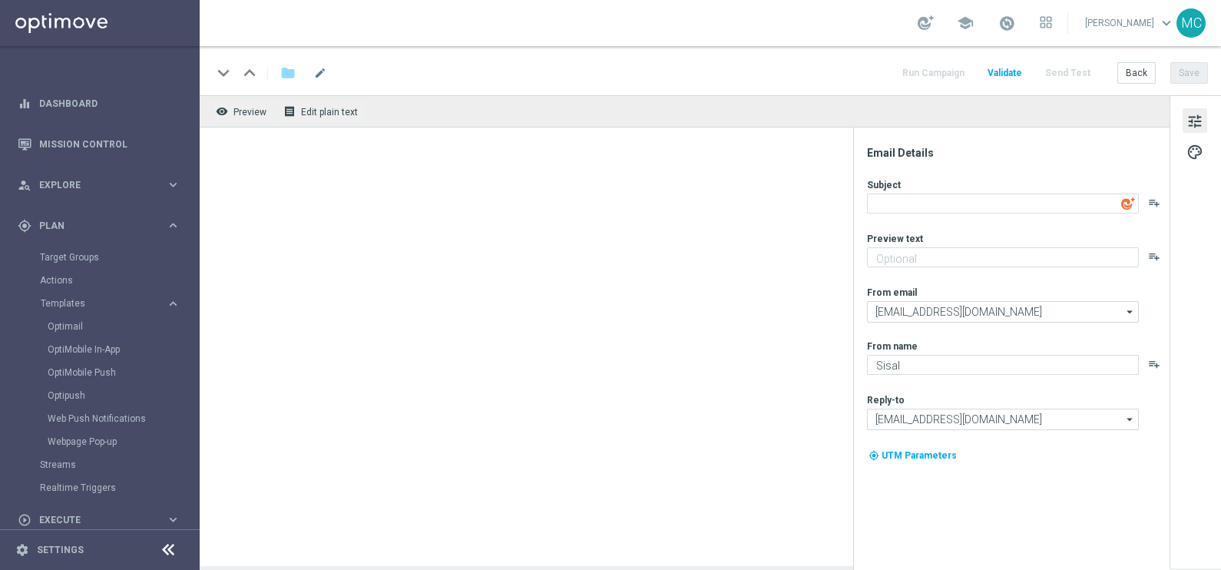
type input "[EMAIL_ADDRESS][DOMAIN_NAME]"
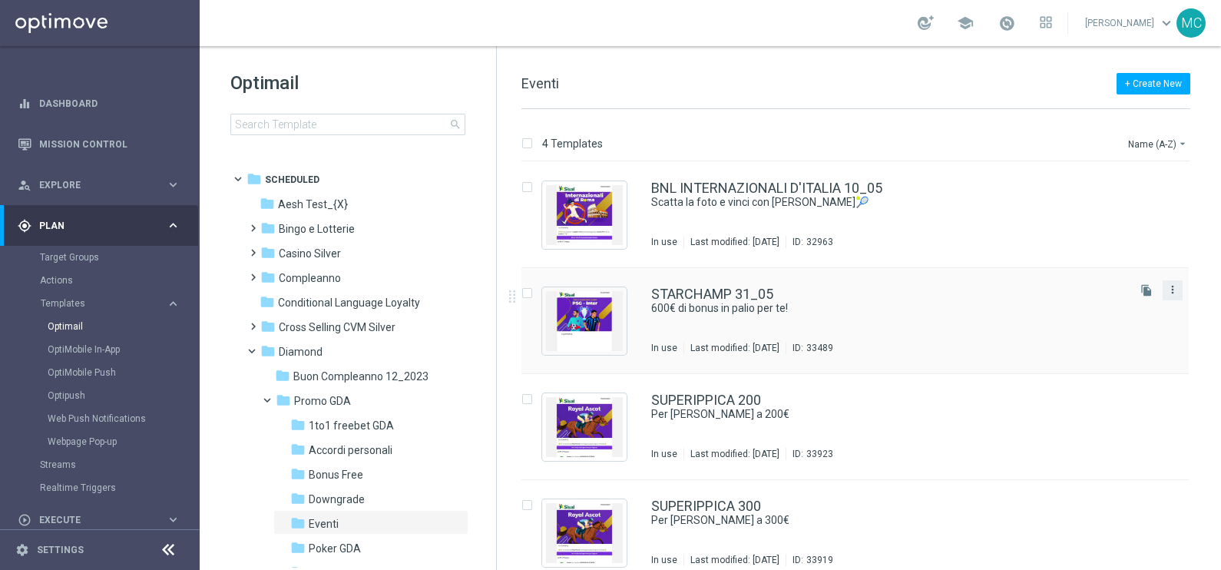
click at [1172, 292] on icon "more_vert" at bounding box center [1173, 289] width 12 height 12
click at [1013, 192] on div "BNL INTERNAZIONALI D'ITALIA 10_05" at bounding box center [887, 188] width 473 height 14
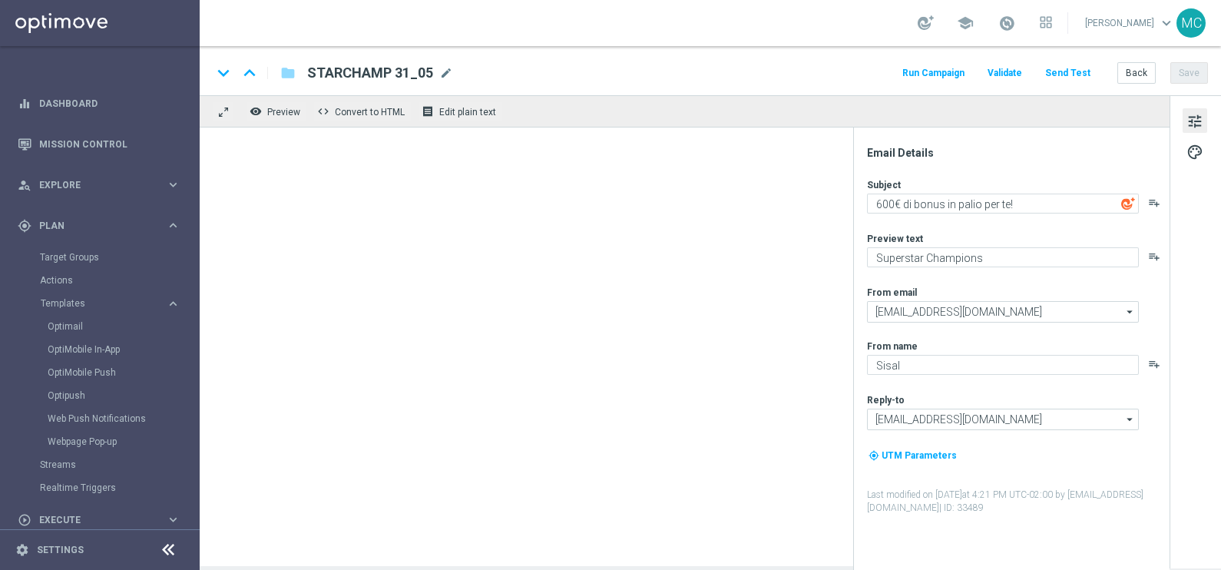
type textarea "Scatta la foto e vinci con [PERSON_NAME]🎾"
type textarea "BNL Internazionali d'Italia"
type input "[EMAIL_ADDRESS][DOMAIN_NAME]"
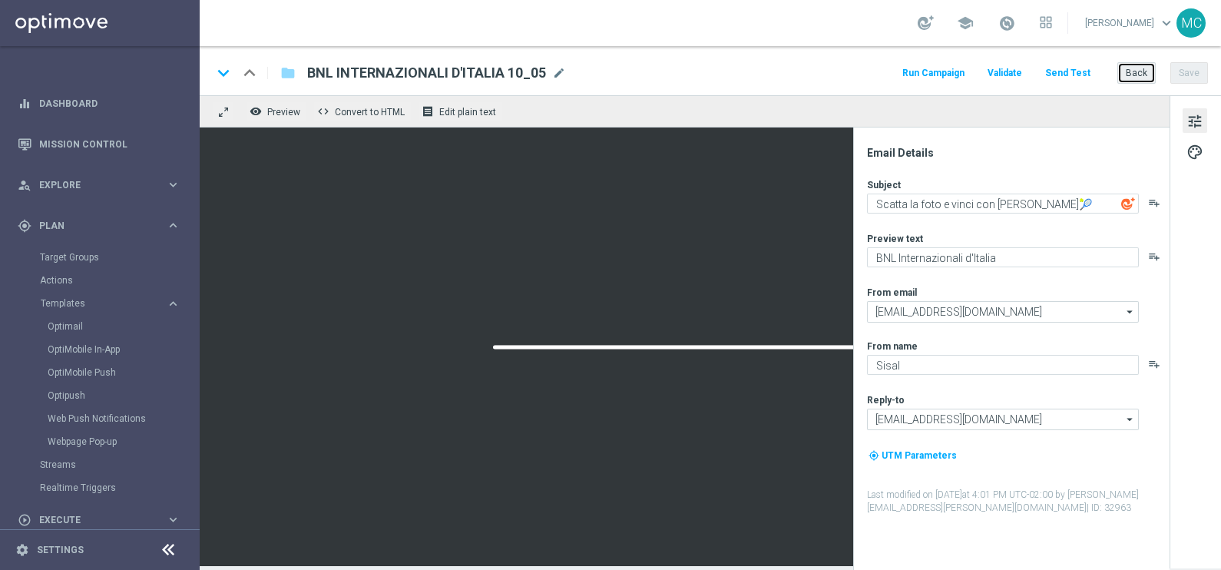
click at [1138, 74] on button "Back" at bounding box center [1137, 73] width 38 height 22
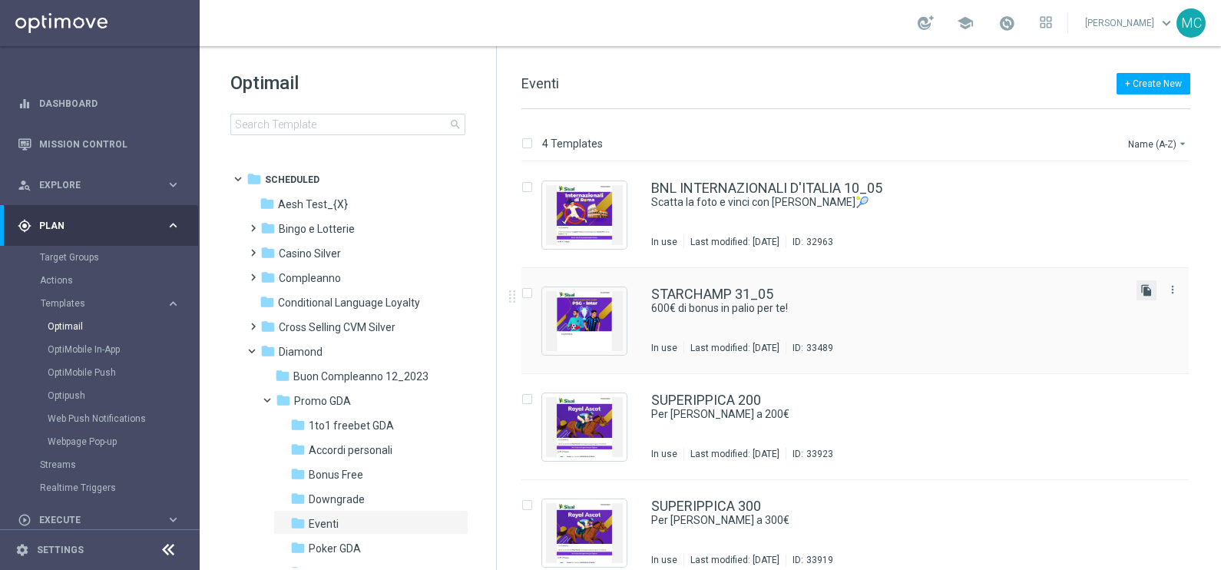
click at [1142, 289] on icon "file_copy" at bounding box center [1147, 290] width 12 height 12
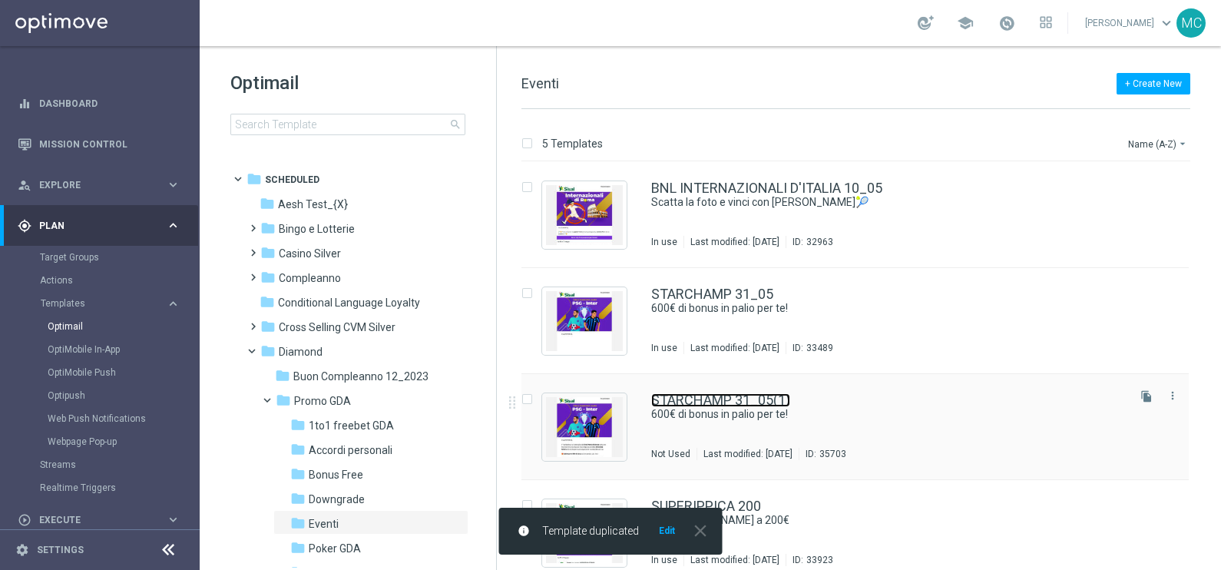
click at [767, 395] on link "STARCHAMP 31_05(1)" at bounding box center [720, 400] width 139 height 14
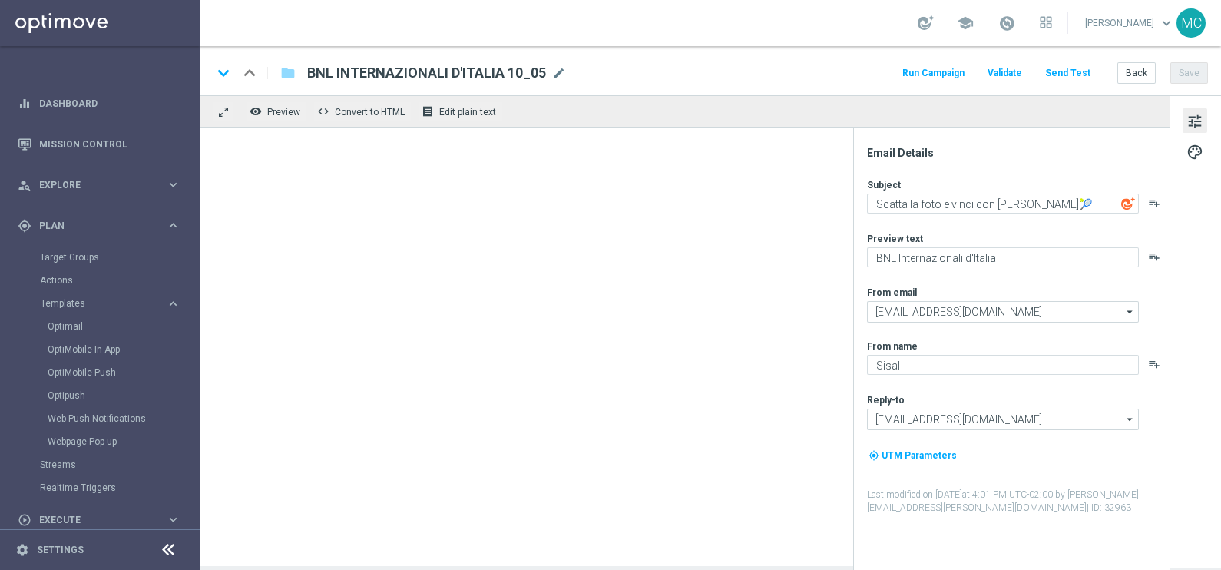
type input "STARCHAMP 31_05(1)"
type textarea "600€ di bonus in palio per te!"
type textarea "Superstar Champions"
type input "[EMAIL_ADDRESS][DOMAIN_NAME]"
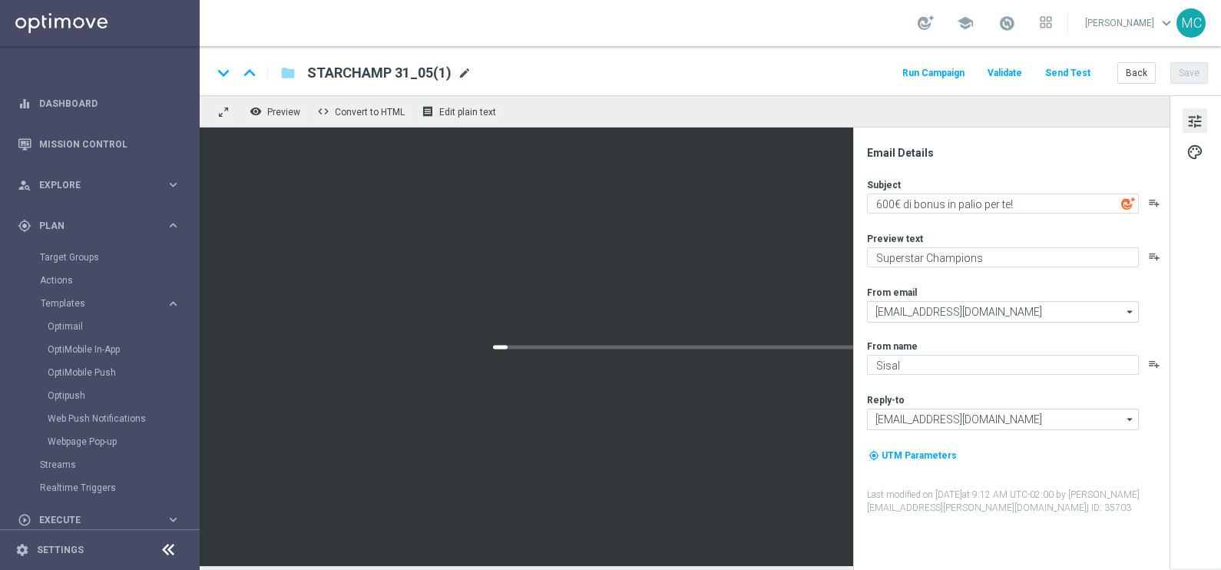
click at [465, 70] on span "mode_edit" at bounding box center [465, 73] width 14 height 14
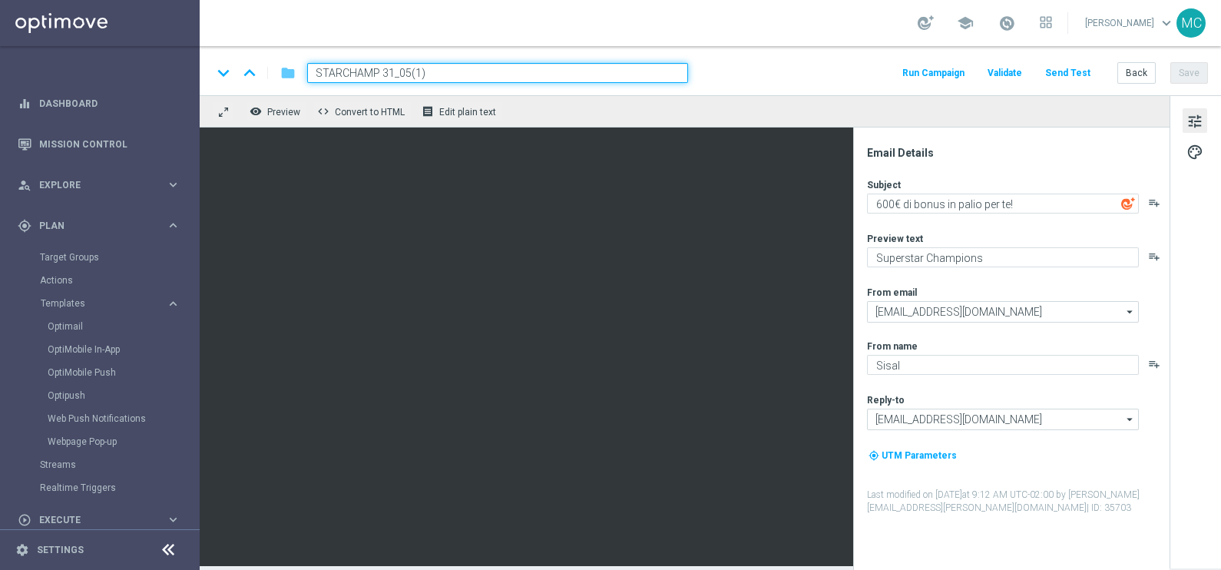
drag, startPoint x: 380, startPoint y: 69, endPoint x: 293, endPoint y: 67, distance: 86.8
click at [293, 67] on div "keyboard_arrow_down keyboard_arrow_up folder STARCHAMP 31_05(1)" at bounding box center [450, 73] width 476 height 20
drag, startPoint x: 414, startPoint y: 69, endPoint x: 387, endPoint y: 69, distance: 26.9
click at [387, 69] on input "GP F1 MONZA 31_05(1)" at bounding box center [497, 73] width 381 height 20
click at [436, 61] on div "keyboard_arrow_down keyboard_arrow_up folder GP F1 MONZA 07_09(1) Run Campaign …" at bounding box center [711, 70] width 1022 height 49
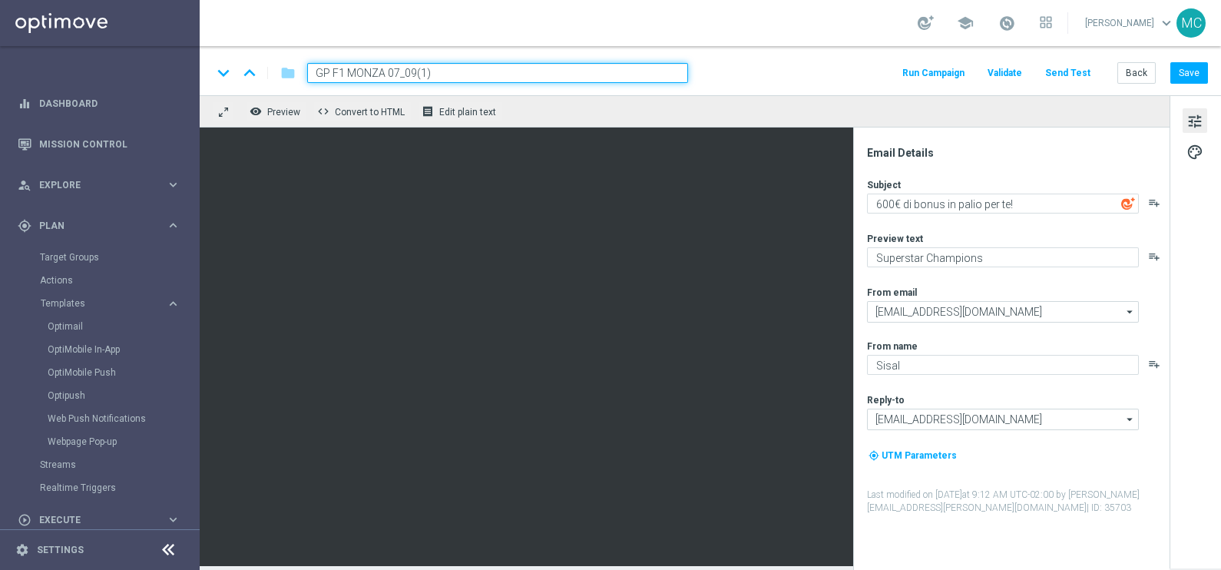
click at [439, 66] on input "GP F1 MONZA 07_09(1)" at bounding box center [497, 73] width 381 height 20
type input "GP F1 MONZA 07_09"
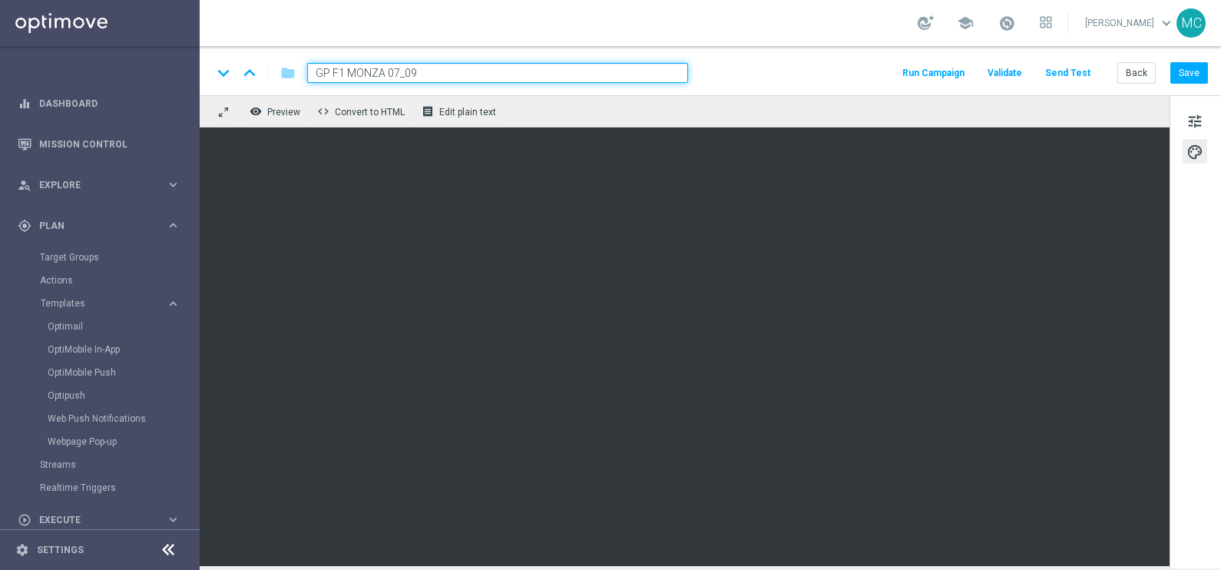
click at [608, 80] on input "GP F1 MONZA 07_09" at bounding box center [497, 73] width 381 height 20
click at [784, 78] on div "keyboard_arrow_down keyboard_arrow_up folder GP F1 MONZA 07_09 Run Campaign Val…" at bounding box center [710, 73] width 996 height 20
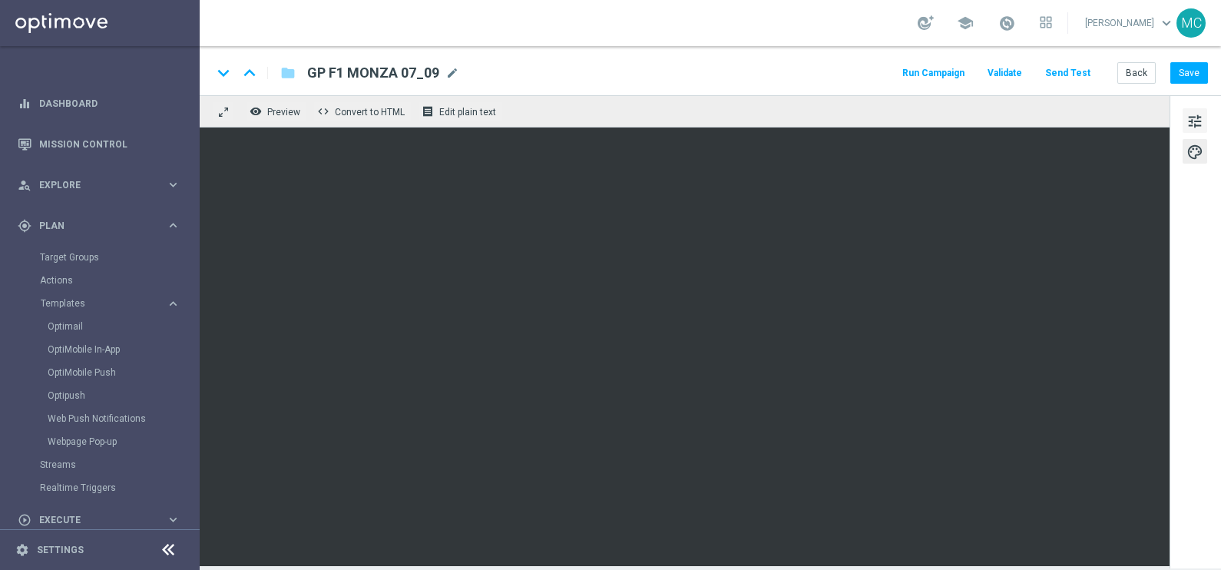
click at [1193, 115] on span "tune" at bounding box center [1195, 121] width 17 height 20
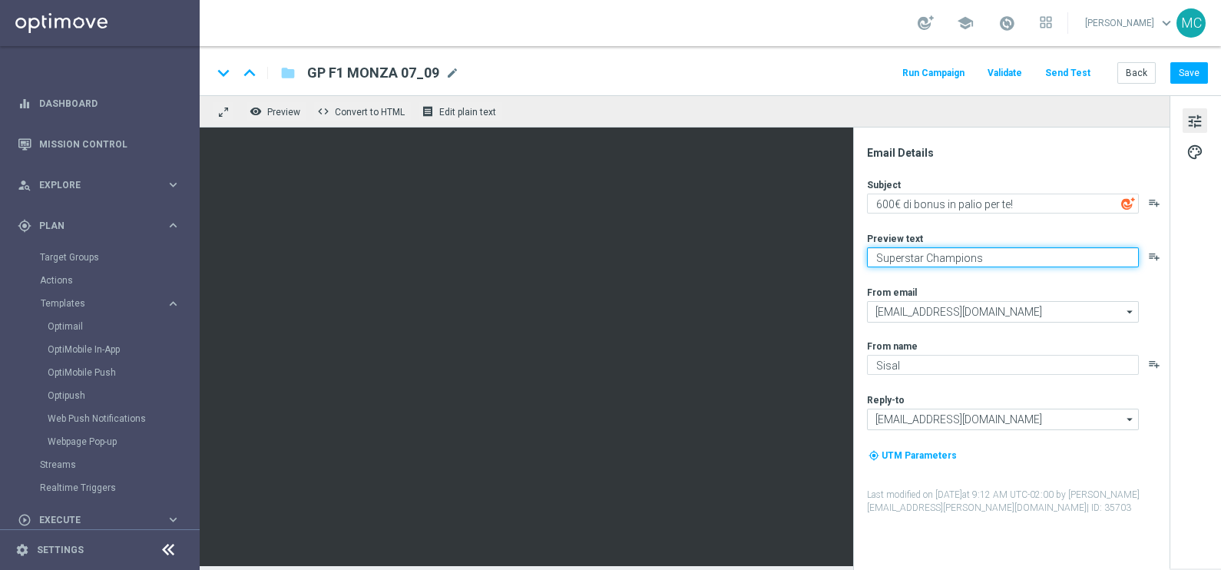
drag, startPoint x: 1006, startPoint y: 261, endPoint x: 870, endPoint y: 262, distance: 135.2
click at [870, 262] on textarea "Superstar Champions" at bounding box center [1003, 257] width 272 height 20
paste textarea "❤️ Il tuo cuore batte per la velocità? Fallo vibrare al GP di [GEOGRAPHIC_DATA]!"
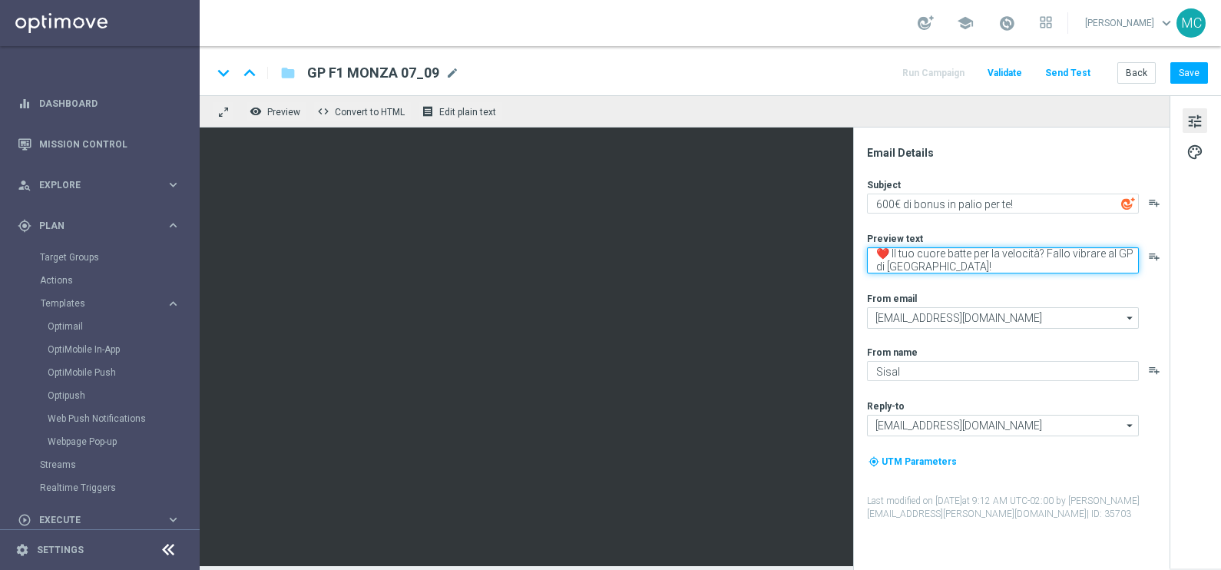
click at [894, 248] on textarea "❤️ Il tuo cuore batte per la velocità? Fallo vibrare al GP di [GEOGRAPHIC_DATA]!" at bounding box center [1003, 260] width 272 height 26
type textarea "Il tuo cuore batte per la velocità? Fallo vibrare al GP di [GEOGRAPHIC_DATA]!"
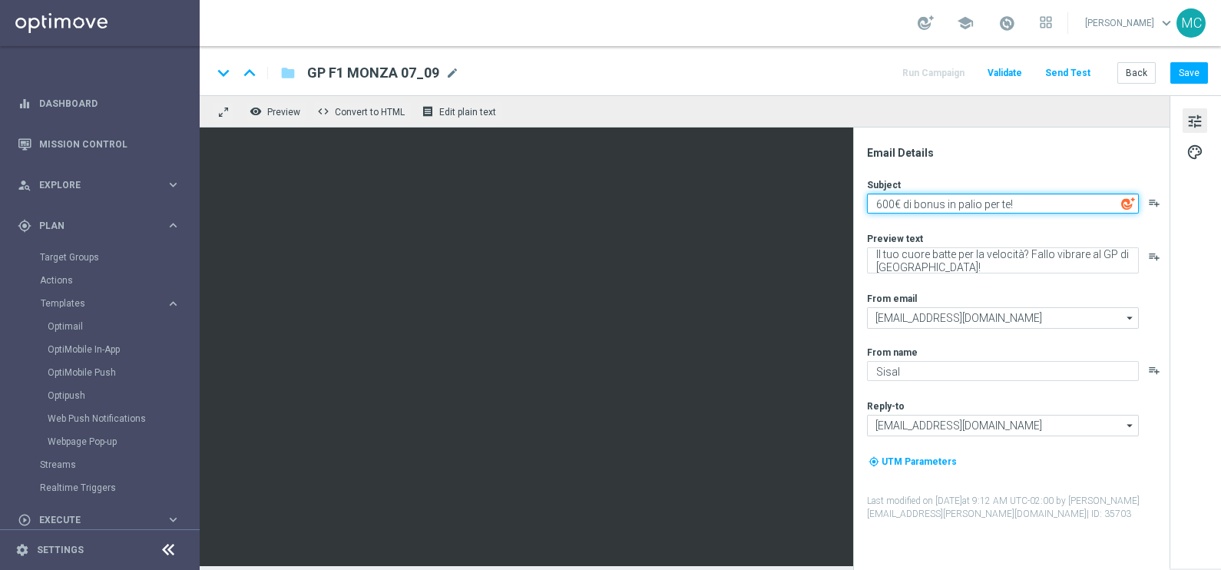
paste textarea "📸 Scatta, vivi, vinci: il GP di Monza ti premia"
type textarea "📸 Scatta, vivi, vinci: il GP di Monza ti premia!"
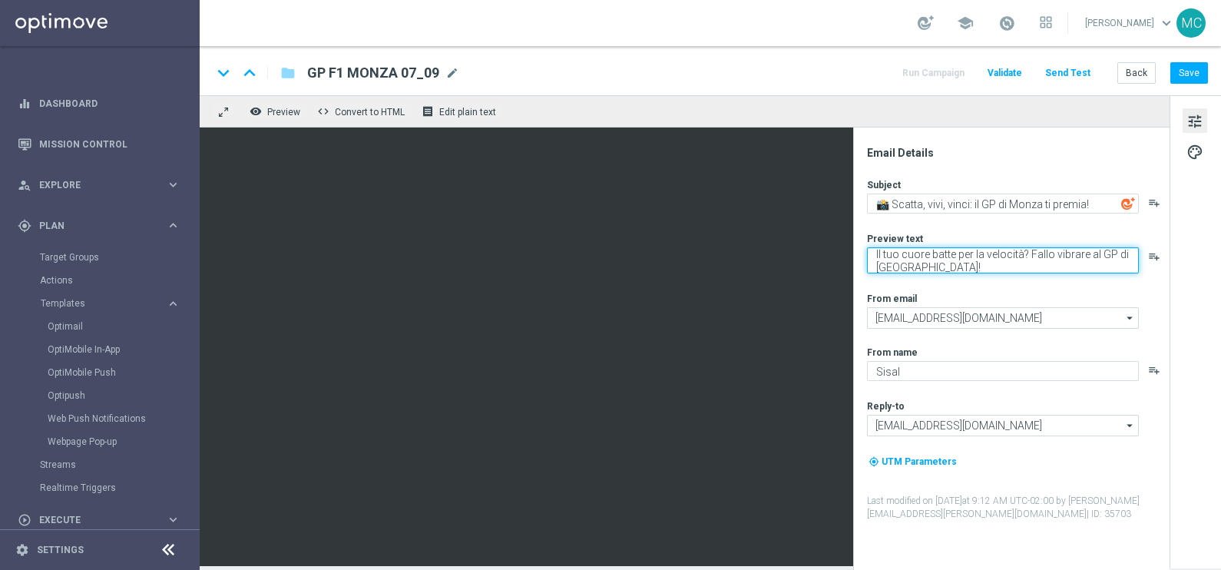
click at [983, 263] on textarea "Il tuo cuore batte per la velocità? Fallo vibrare al GP di [GEOGRAPHIC_DATA]!" at bounding box center [1003, 260] width 272 height 26
click at [872, 254] on textarea "Il tuo cuore batte per la velocità? Fallo vibrare al GP di [GEOGRAPHIC_DATA]!" at bounding box center [1003, 260] width 272 height 26
click at [921, 260] on textarea "Il tuo cuore batte per la velocità? Fallo vibrare al GP di [GEOGRAPHIC_DATA]!" at bounding box center [1003, 260] width 272 height 26
click at [938, 268] on textarea "Il tuo cuore batte per la velocità? Fallo vibrare al GP di [GEOGRAPHIC_DATA]!" at bounding box center [1003, 260] width 272 height 26
drag, startPoint x: 937, startPoint y: 263, endPoint x: 857, endPoint y: 238, distance: 83.6
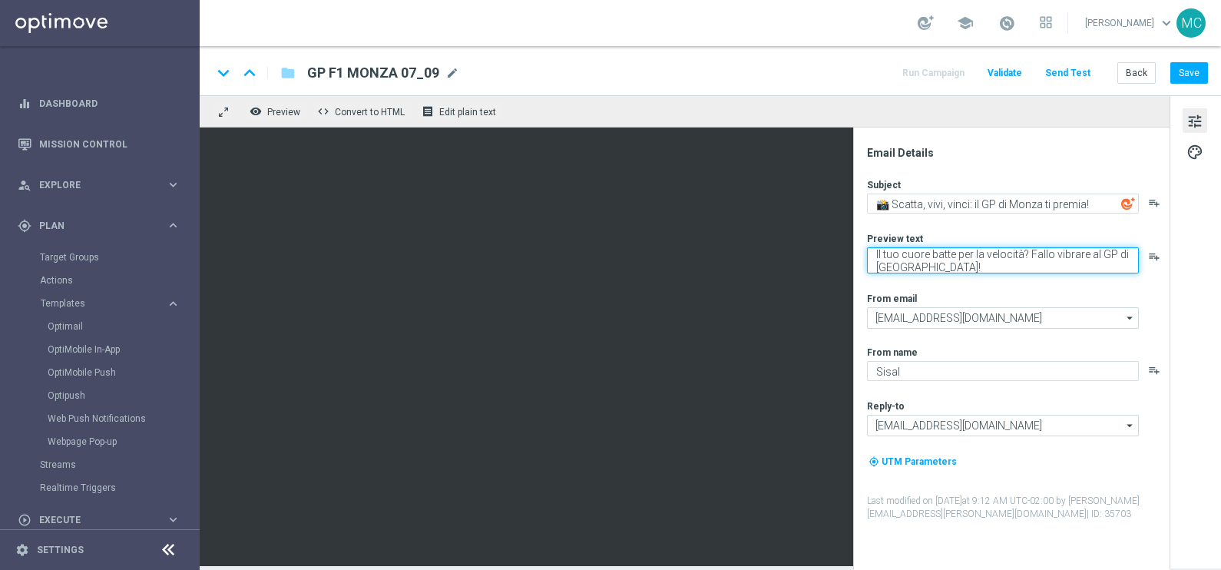
click at [857, 238] on div "Email Details Subject 📸 Scatta, vivi, vinci: il GP di Monza ti premia! playlist…" at bounding box center [1011, 349] width 317 height 442
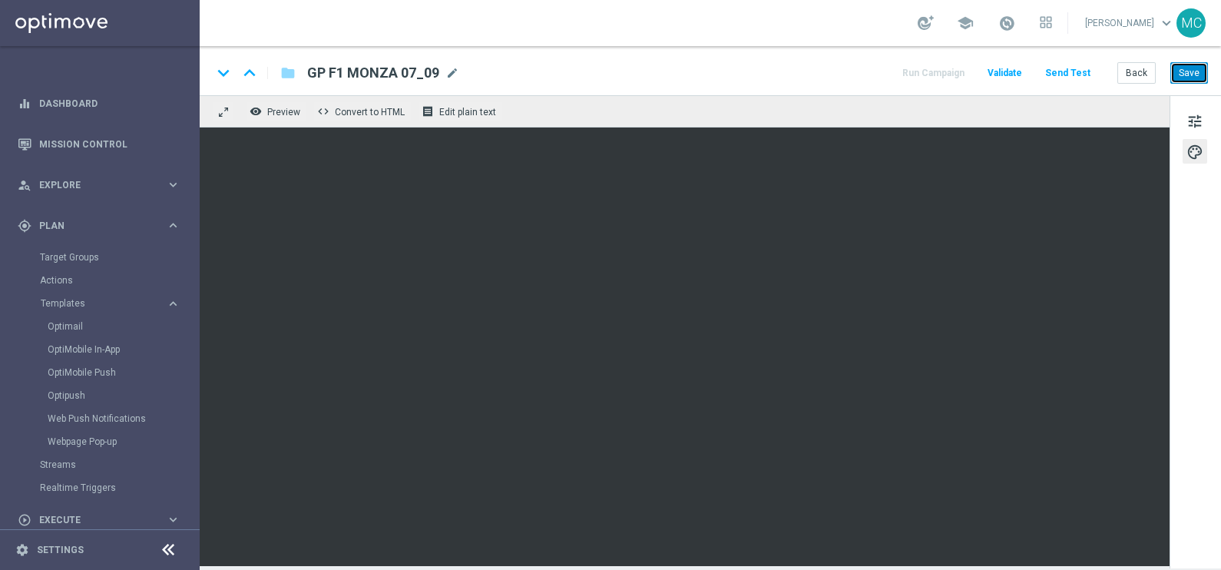
click at [1185, 70] on button "Save" at bounding box center [1190, 73] width 38 height 22
click at [1137, 74] on button "Back" at bounding box center [1137, 73] width 38 height 22
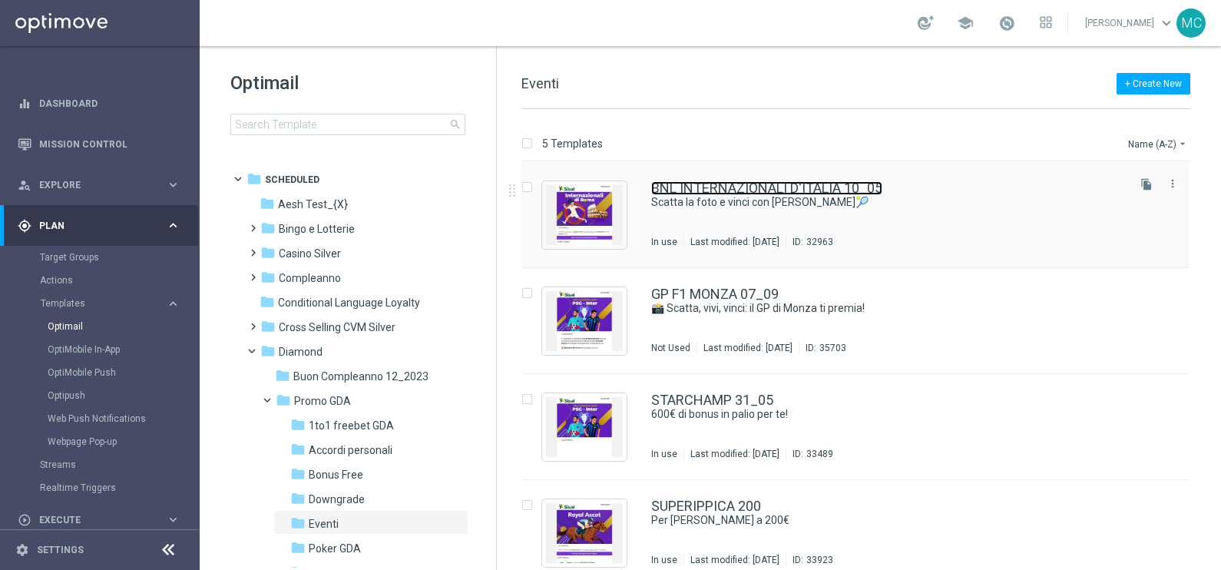
click at [729, 184] on link "BNL INTERNAZIONALI D'ITALIA 10_05" at bounding box center [766, 188] width 231 height 14
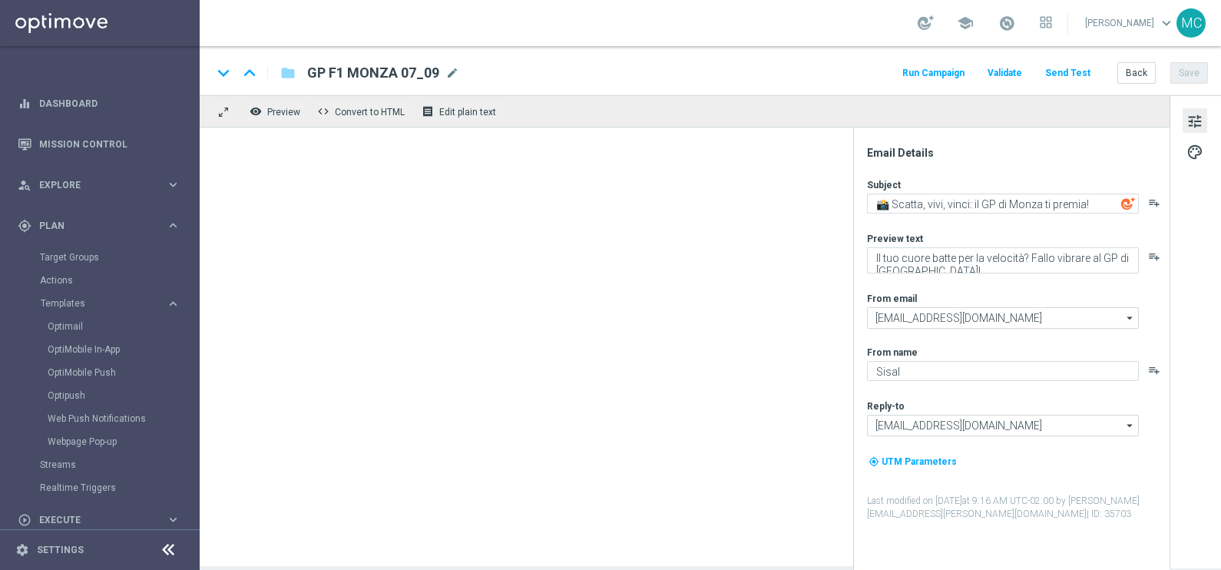
type textarea "Scatta la foto e vinci con [PERSON_NAME]🎾"
type textarea "BNL Internazionali d'Italia"
type input "[EMAIL_ADDRESS][DOMAIN_NAME]"
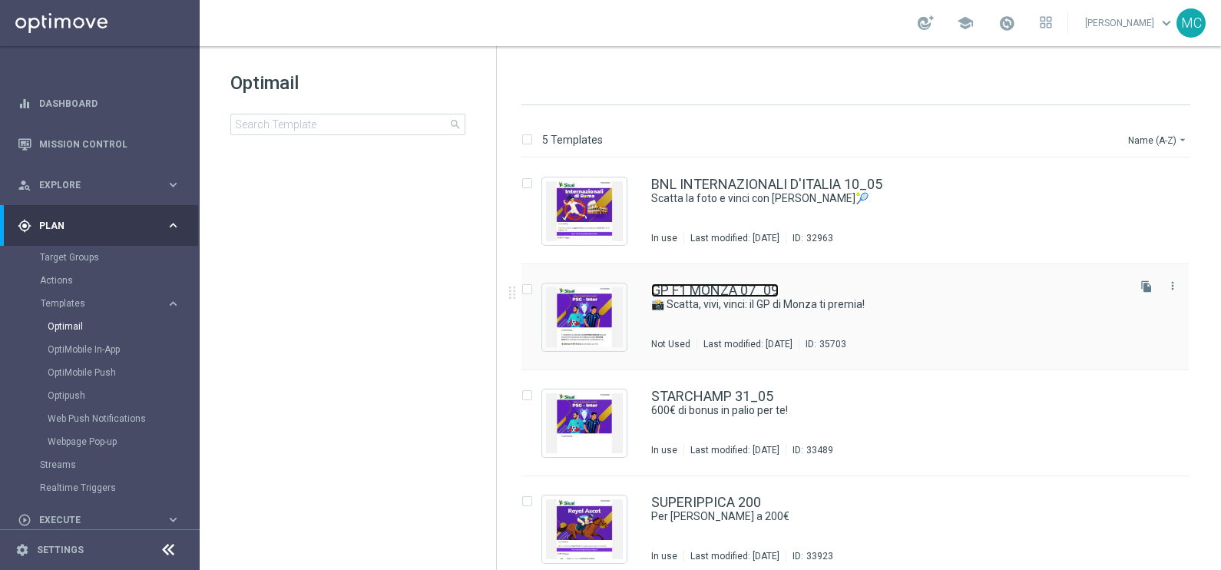
click at [712, 288] on link "GP F1 MONZA 07_09" at bounding box center [715, 290] width 128 height 14
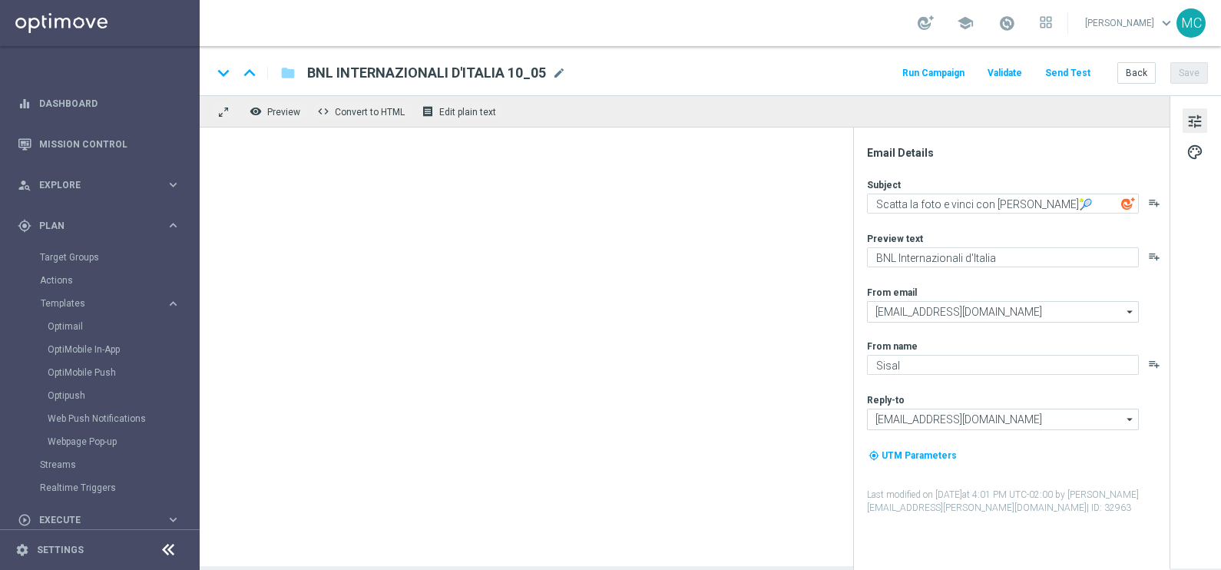
type textarea "📸 Scatta, vivi, vinci: il GP di Monza ti premia!"
type textarea "Il tuo cuore batte per la velocità? Fallo vibrare al GP di [GEOGRAPHIC_DATA]!"
type input "[EMAIL_ADDRESS][DOMAIN_NAME]"
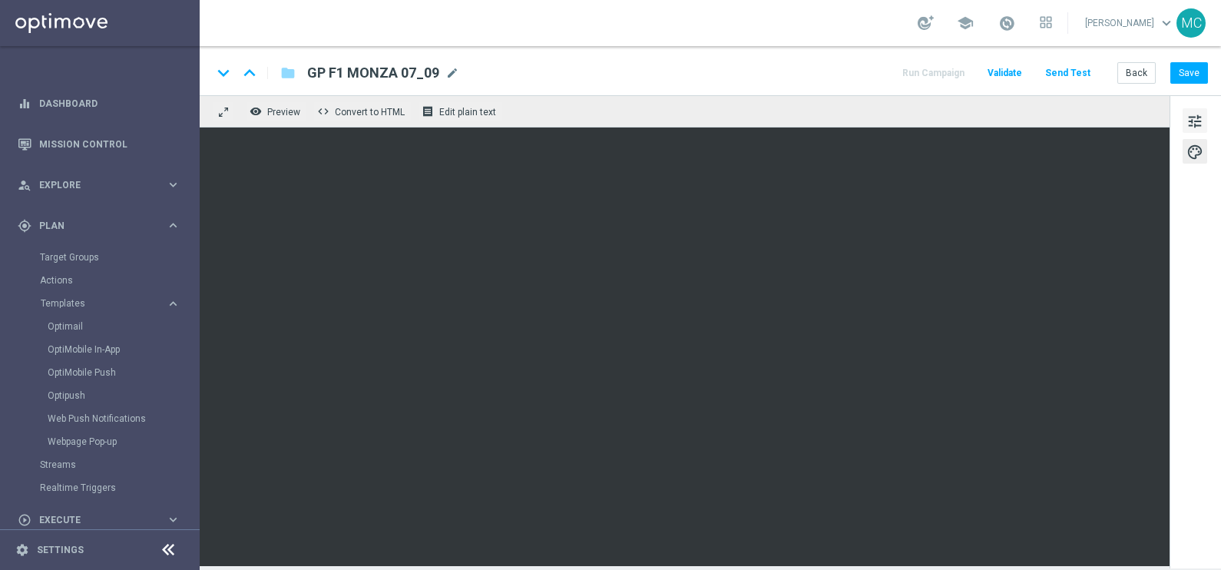
click at [1203, 121] on span "tune" at bounding box center [1195, 121] width 17 height 20
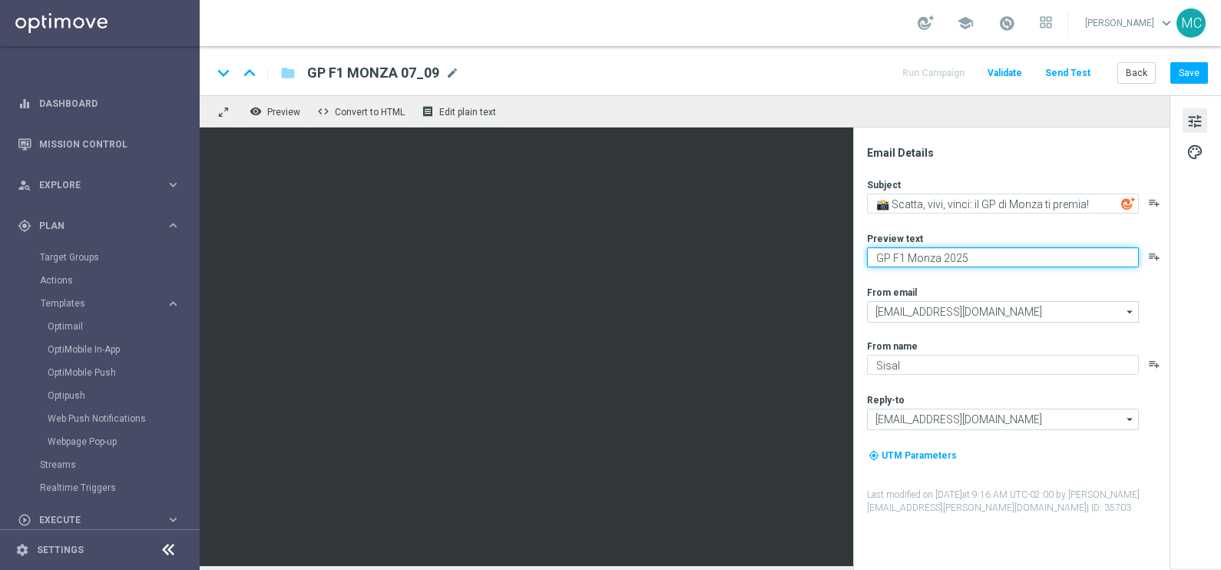
type textarea "GP F1 Monza 2025"
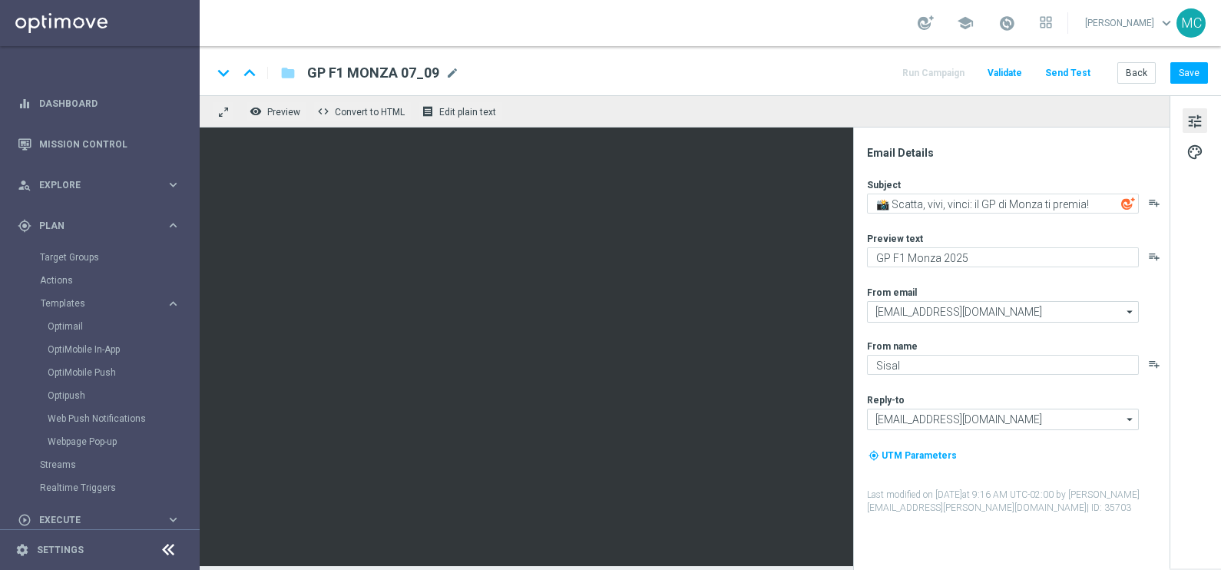
click at [1002, 161] on div "Email Details Subject 📸 Scatta, vivi, vinci: il GP di Monza ti premia! playlist…" at bounding box center [1016, 358] width 306 height 424
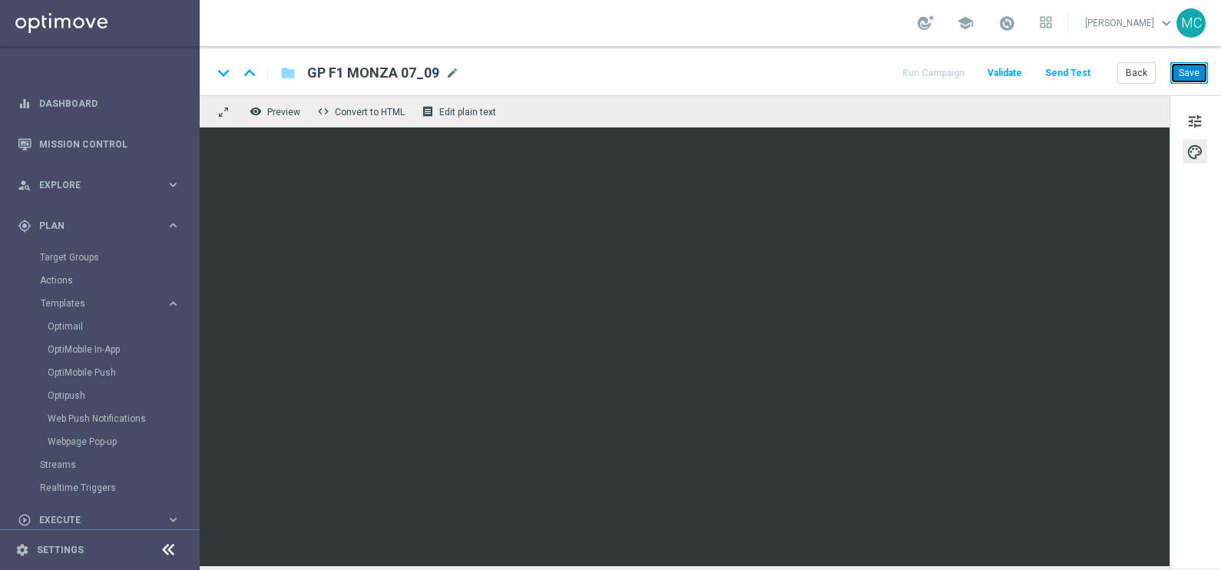
click at [1179, 75] on button "Save" at bounding box center [1190, 73] width 38 height 22
click at [1185, 77] on button "Save" at bounding box center [1190, 73] width 38 height 22
click at [1134, 73] on button "Back" at bounding box center [1137, 73] width 38 height 22
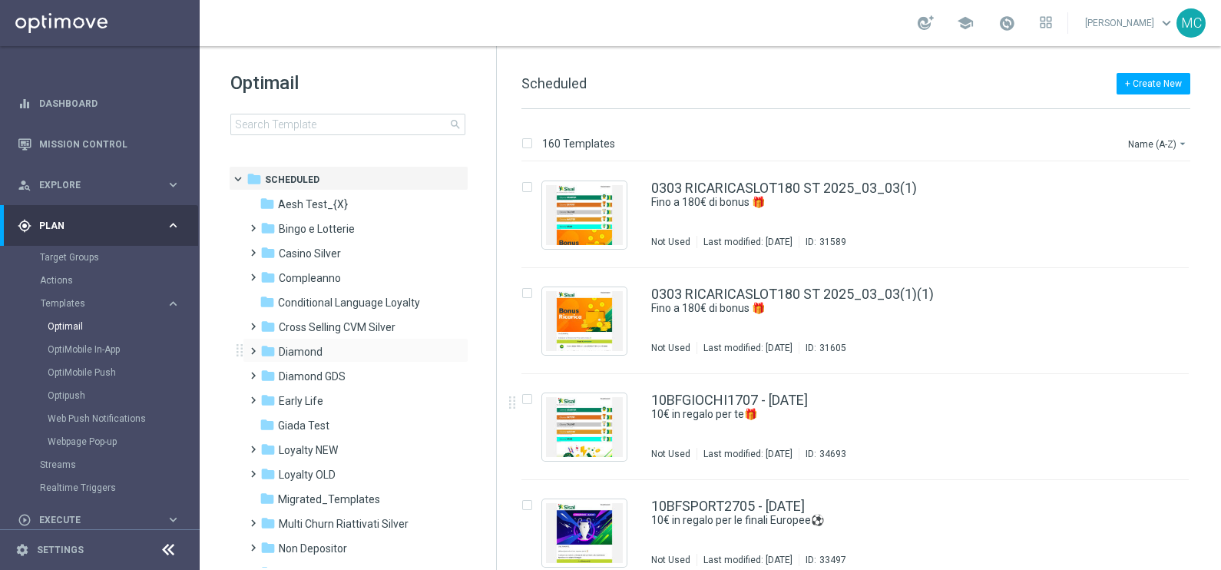
click at [254, 347] on span at bounding box center [250, 344] width 7 height 6
click at [323, 396] on span "Promo GDA" at bounding box center [322, 401] width 57 height 14
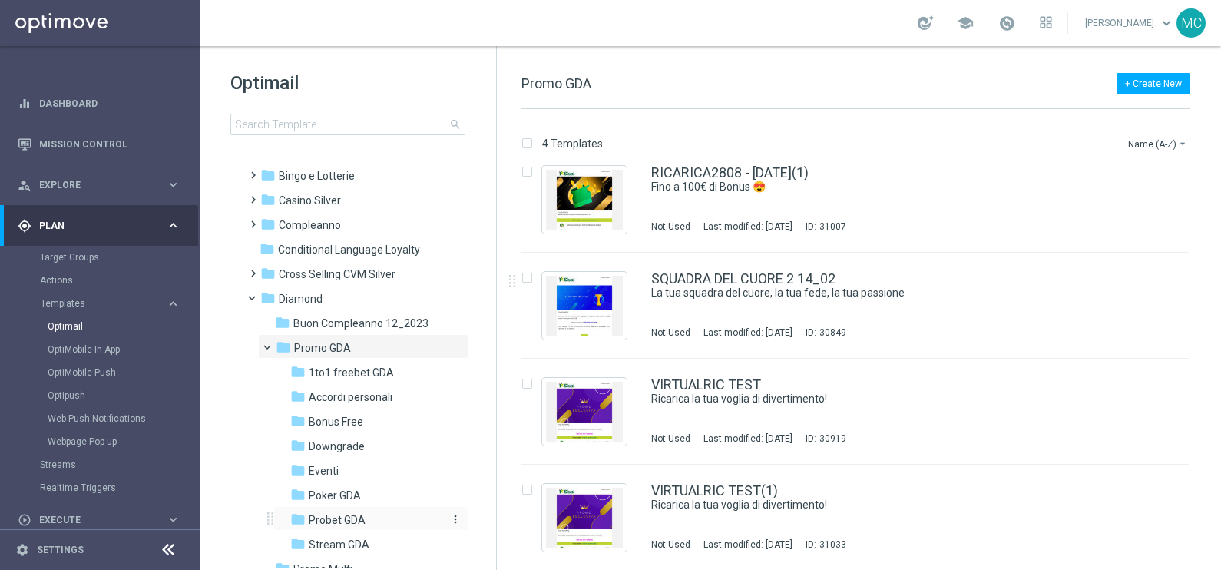
scroll to position [95, 0]
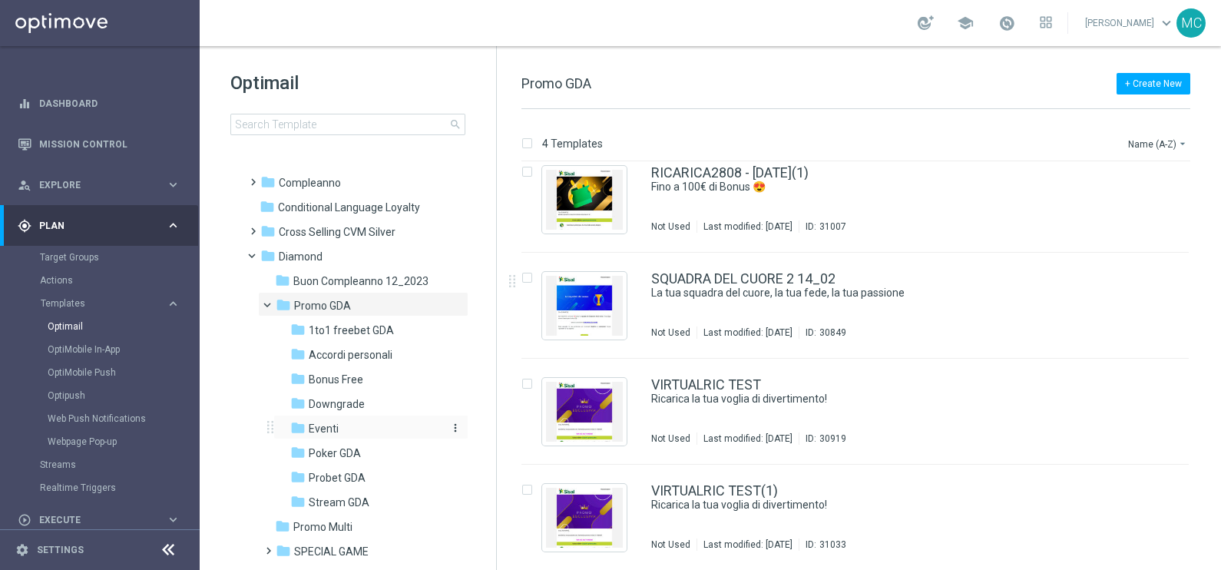
click at [326, 422] on span "Eventi" at bounding box center [324, 429] width 30 height 14
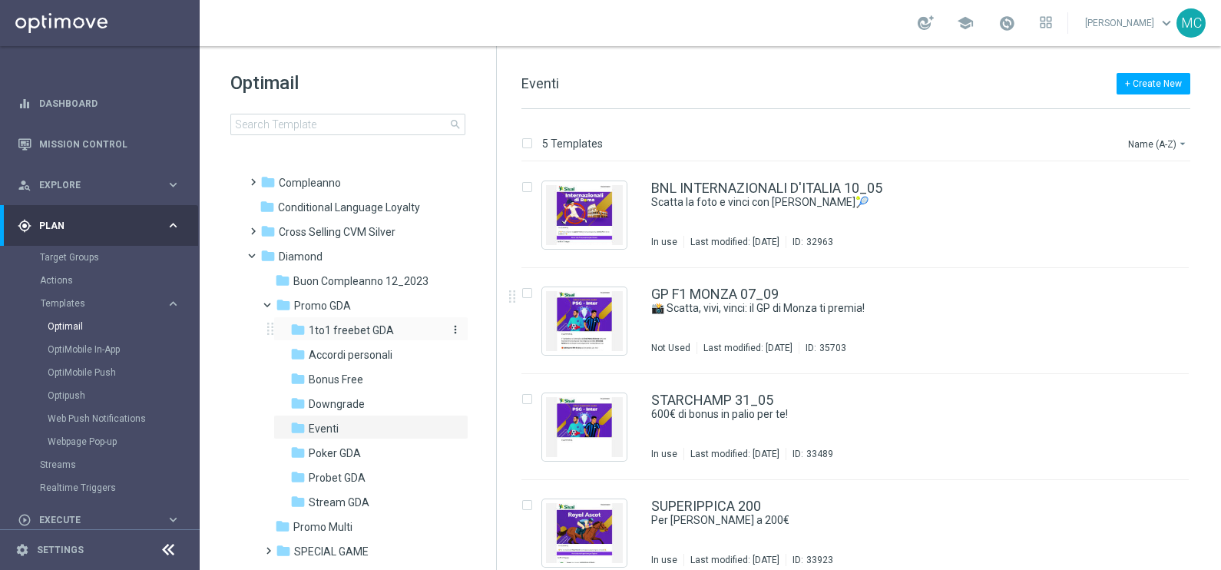
click at [346, 325] on span "1to1 freebet GDA" at bounding box center [351, 330] width 85 height 14
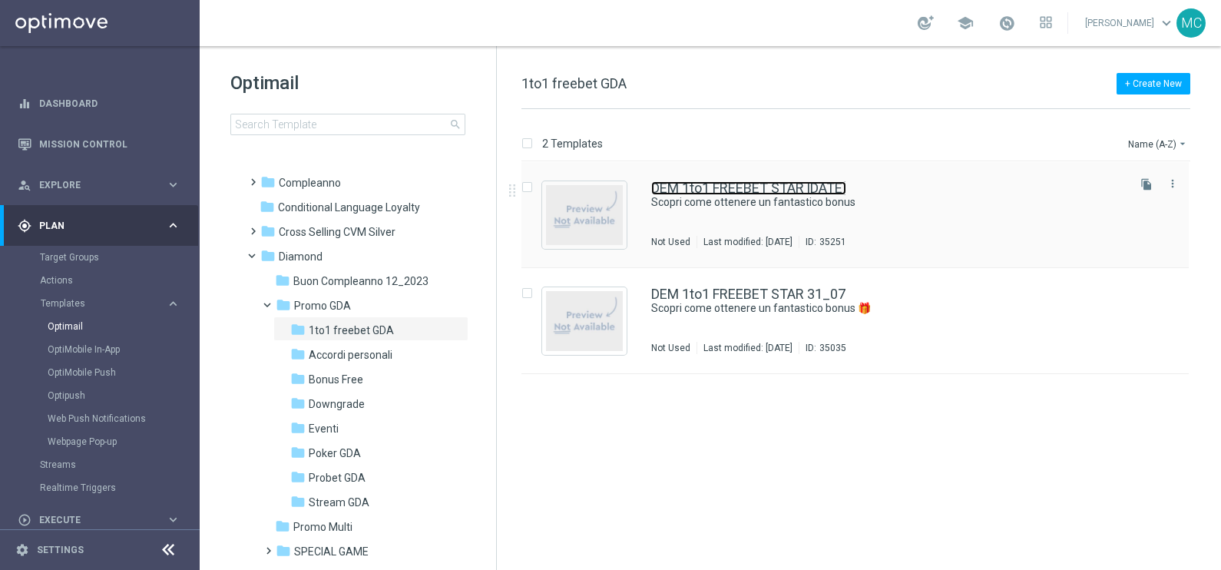
click at [741, 181] on link "DEM 1to1 FREEBET STAR [DATE]" at bounding box center [748, 188] width 195 height 14
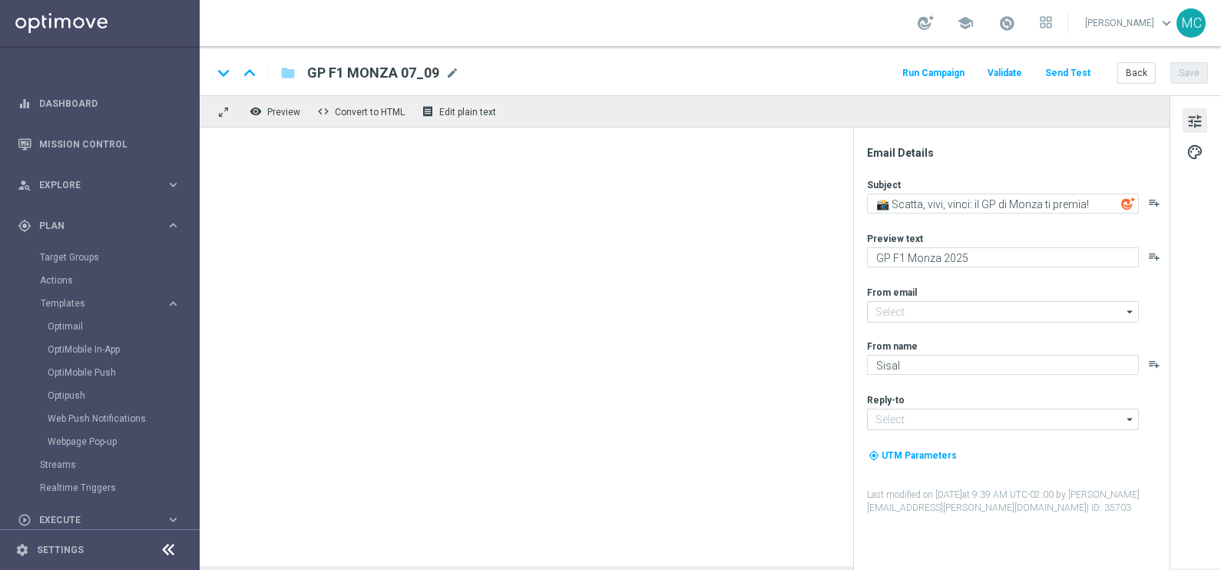
type input "[EMAIL_ADDRESS][DOMAIN_NAME]"
type textarea "Scopri come ottenere un fantastico bonus"
type textarea "Super promo per te"
type input "[EMAIL_ADDRESS][DOMAIN_NAME]"
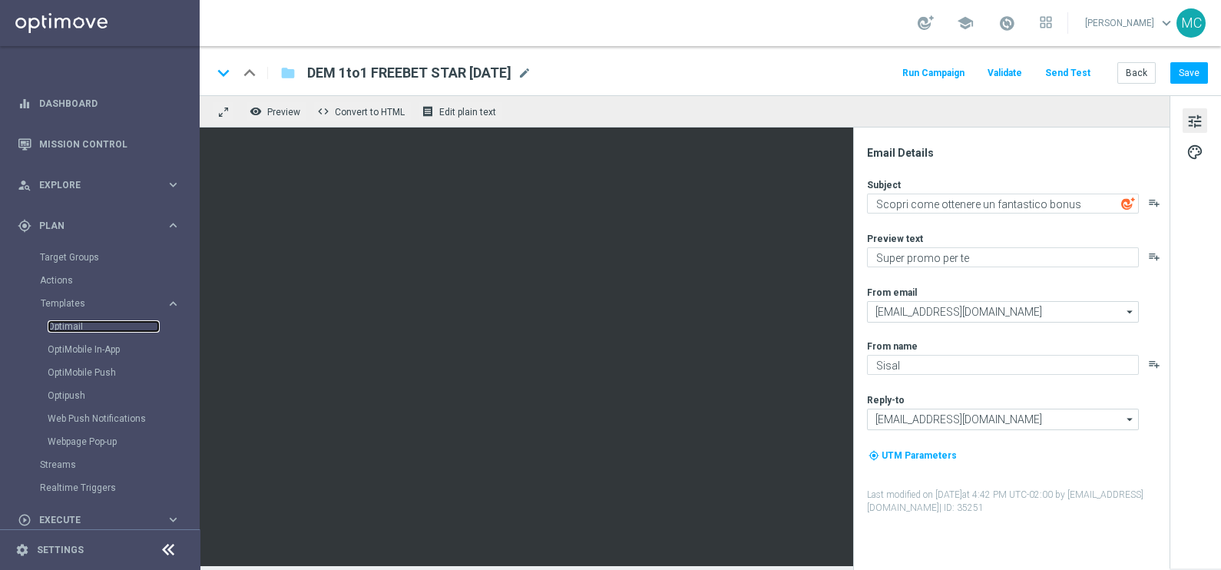
drag, startPoint x: 79, startPoint y: 329, endPoint x: 197, endPoint y: 334, distance: 118.4
click at [79, 328] on link "Optimail" at bounding box center [104, 326] width 112 height 12
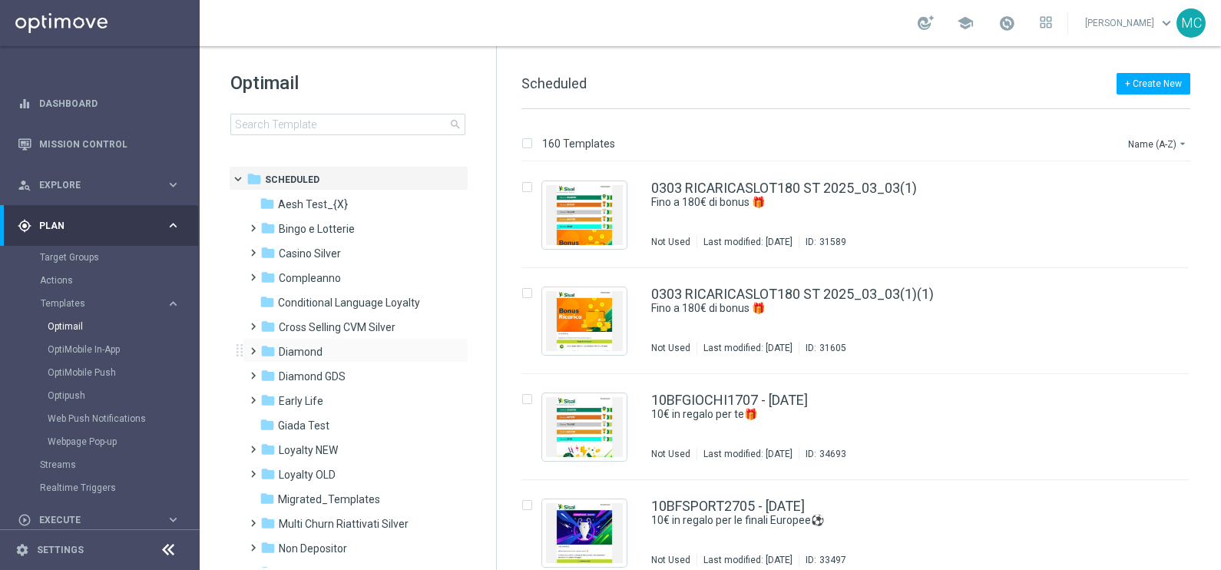
click at [248, 347] on span at bounding box center [250, 344] width 7 height 6
click at [268, 393] on span at bounding box center [265, 393] width 7 height 6
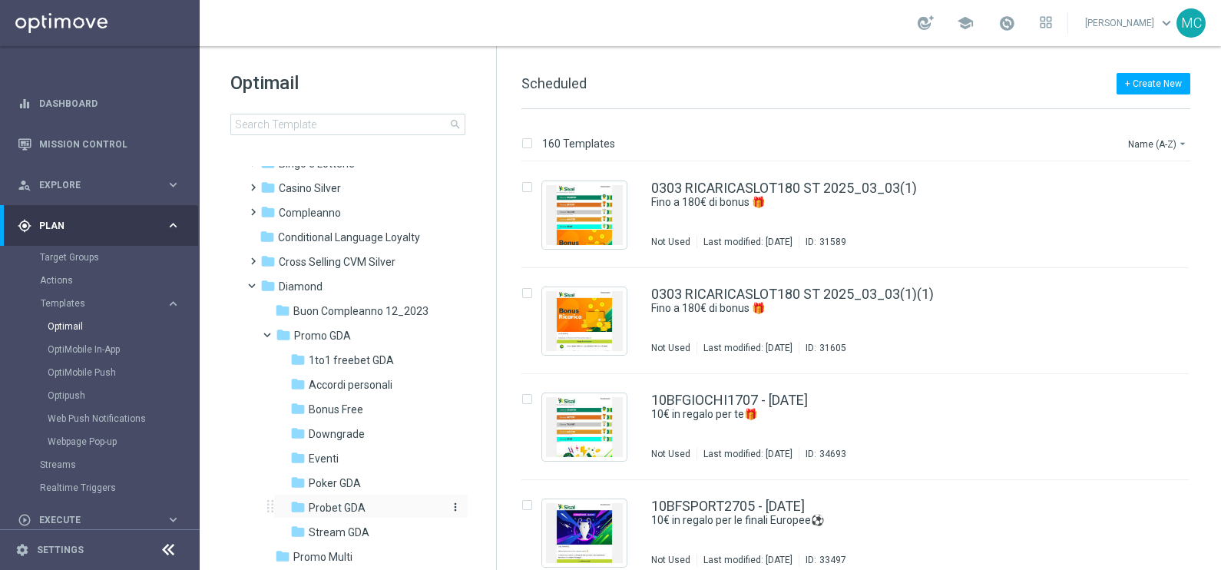
scroll to position [95, 0]
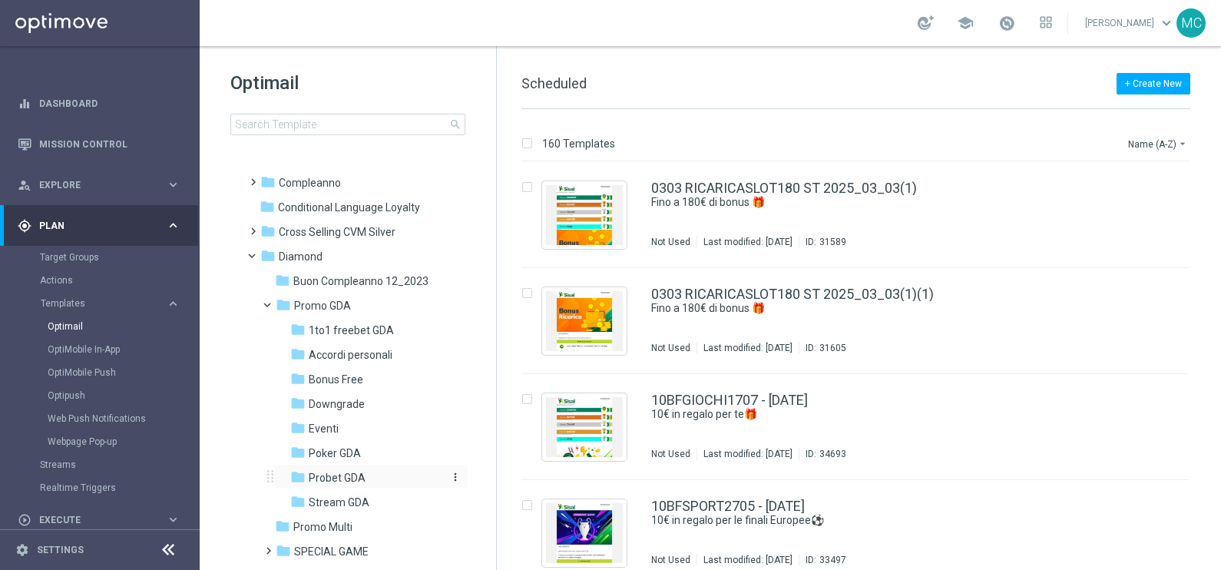
click at [331, 469] on div "folder Probet GDA" at bounding box center [365, 478] width 151 height 18
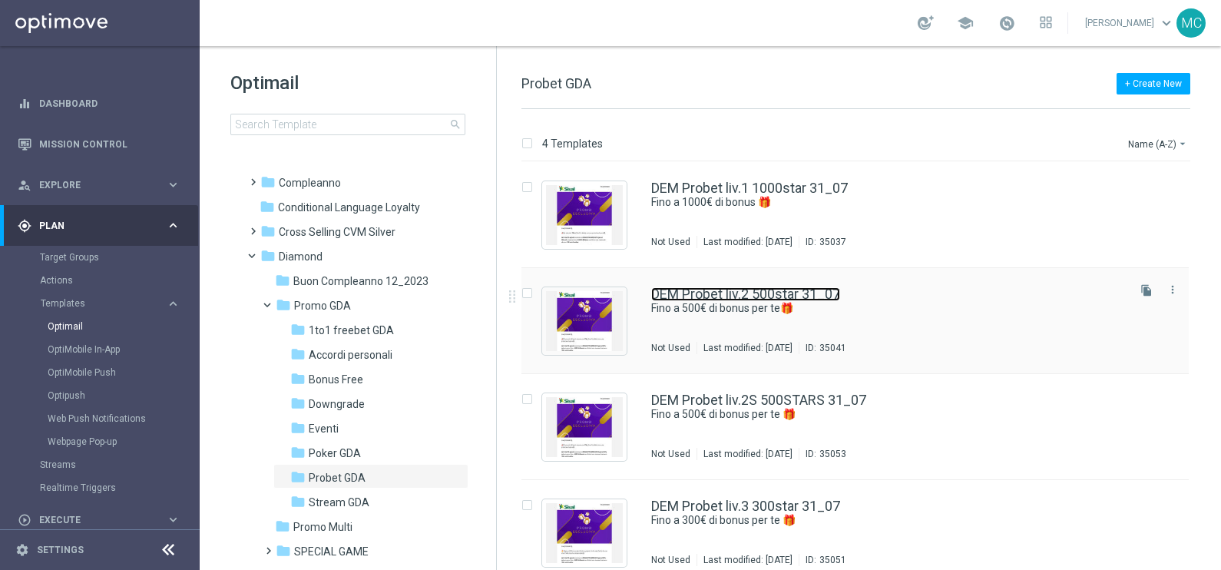
click at [737, 293] on link "DEM Probet liv.2 500star 31_07" at bounding box center [745, 294] width 189 height 14
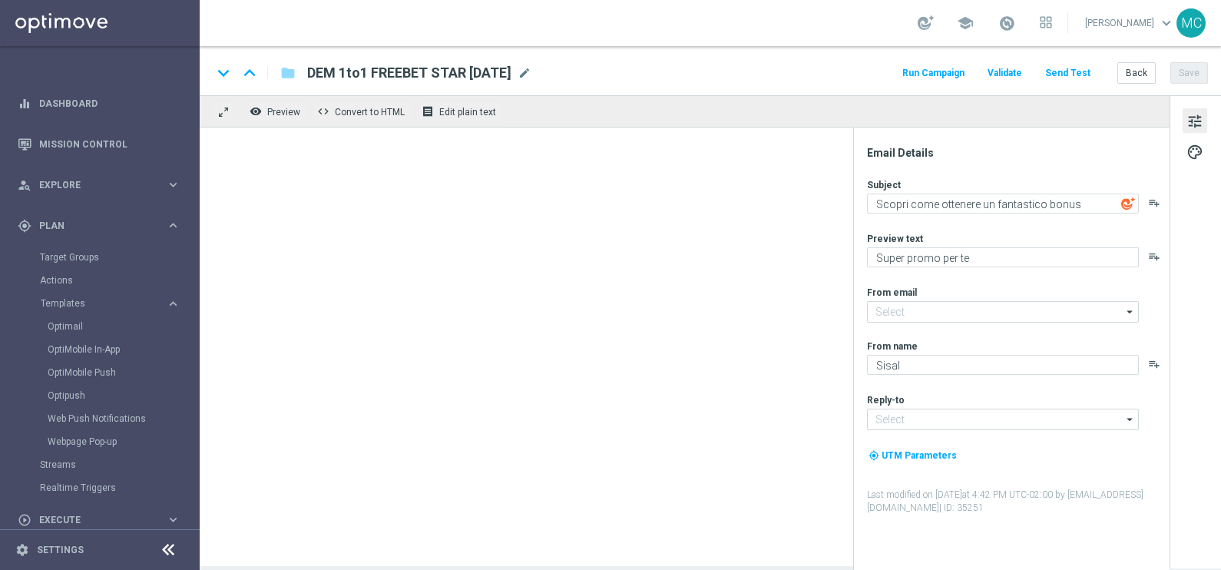
type input "[EMAIL_ADDRESS][DOMAIN_NAME]"
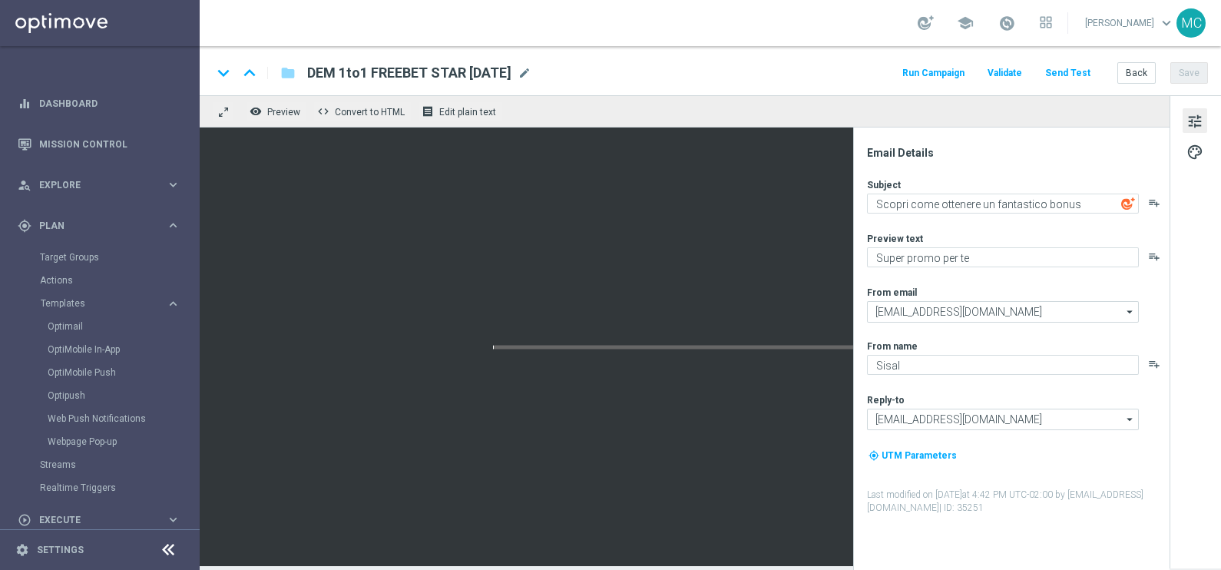
type textarea "Fino a 500€ di bonus per te🎁"
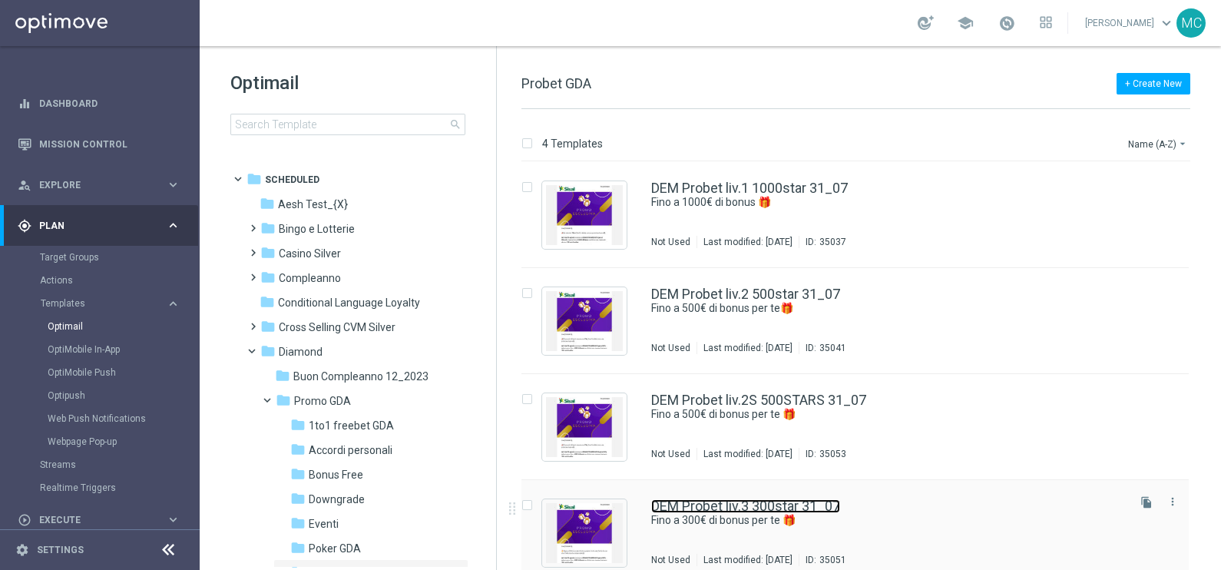
click at [741, 503] on link "DEM Probet liv.3 300star 31_07" at bounding box center [745, 506] width 189 height 14
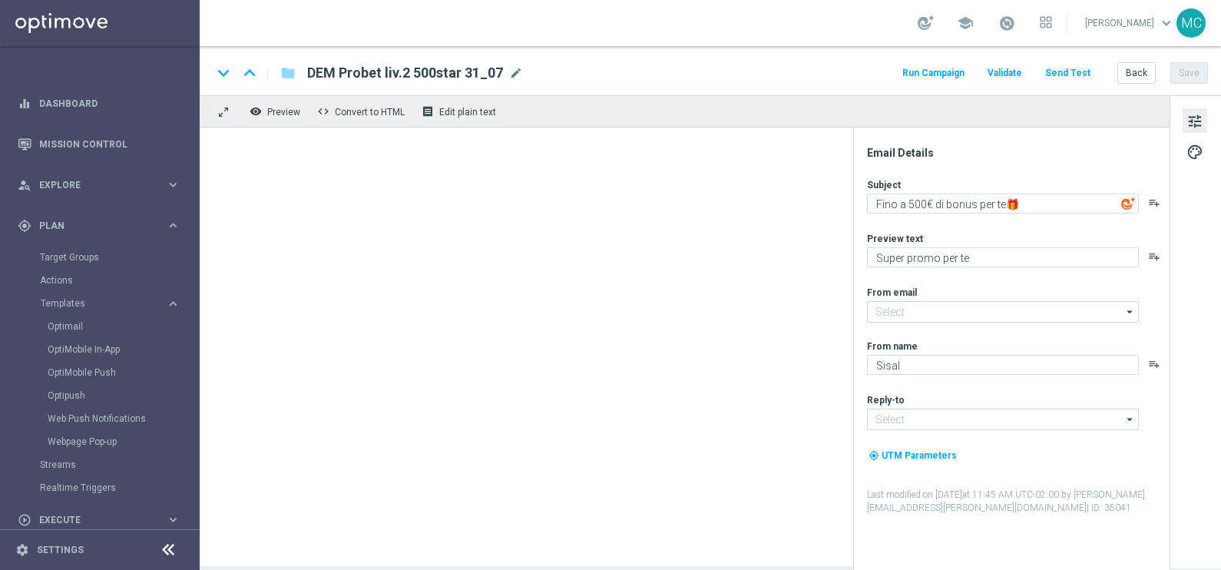
type input "[EMAIL_ADDRESS][DOMAIN_NAME]"
type textarea "Fino a 300€ di bonus per te 🎁"
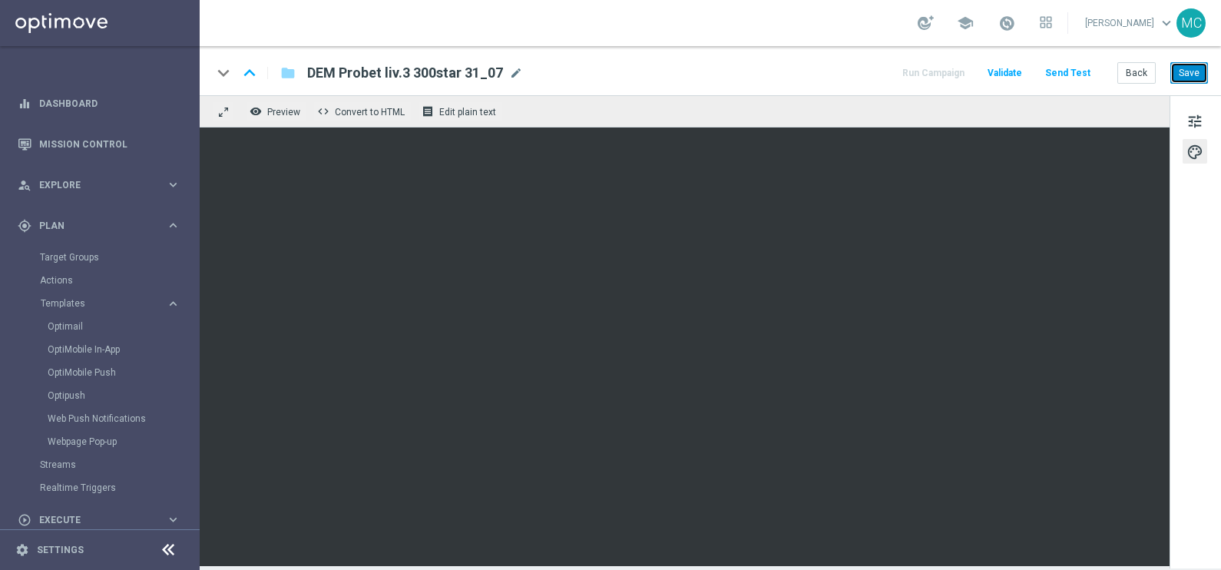
click at [1185, 73] on button "Save" at bounding box center [1190, 73] width 38 height 22
click at [1199, 123] on span "tune" at bounding box center [1195, 121] width 17 height 20
click at [1195, 124] on span "tune" at bounding box center [1195, 121] width 17 height 20
